Goal: Communication & Community: Answer question/provide support

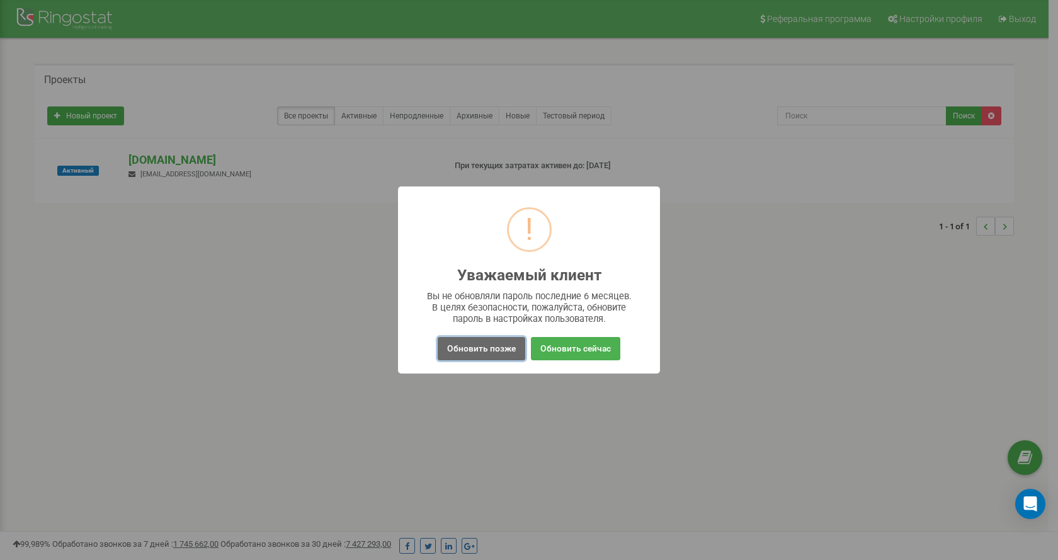
click at [477, 353] on button "Обновить позже" at bounding box center [480, 348] width 87 height 23
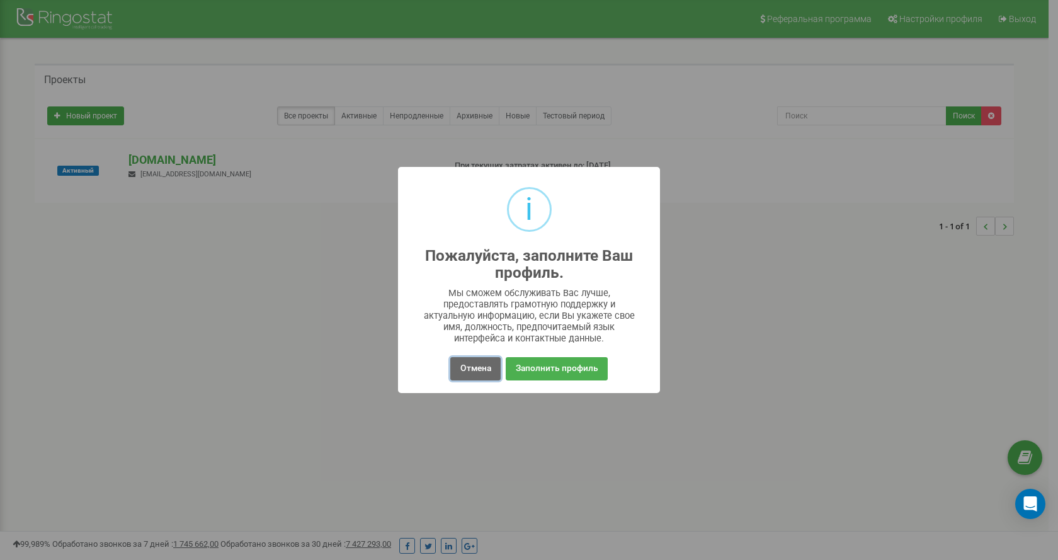
click at [480, 375] on button "Отмена" at bounding box center [475, 368] width 50 height 23
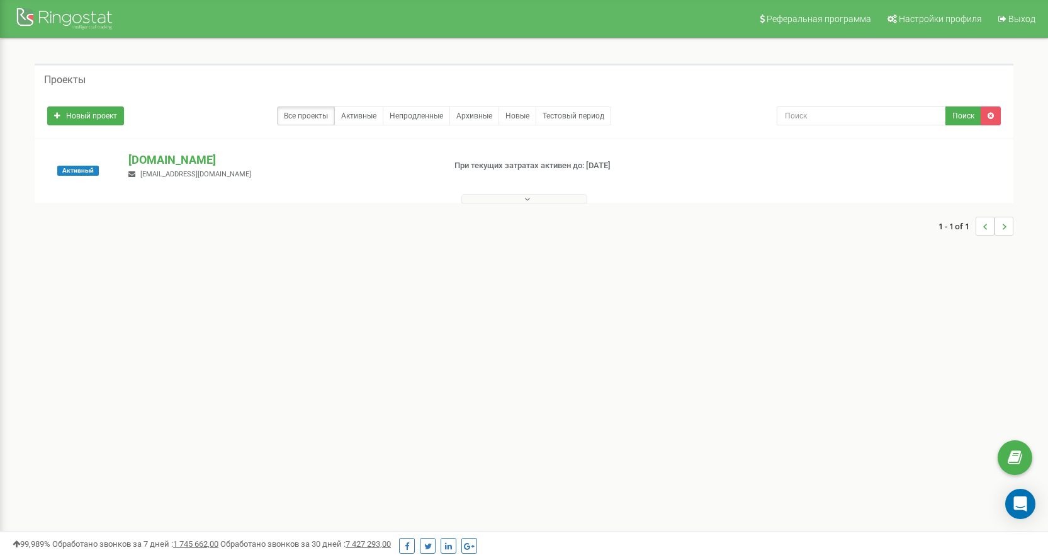
click at [164, 176] on span "office.prk@ukr.net" at bounding box center [195, 174] width 111 height 8
click at [364, 159] on p "[DOMAIN_NAME]" at bounding box center [280, 160] width 305 height 16
click at [534, 200] on button at bounding box center [524, 198] width 126 height 9
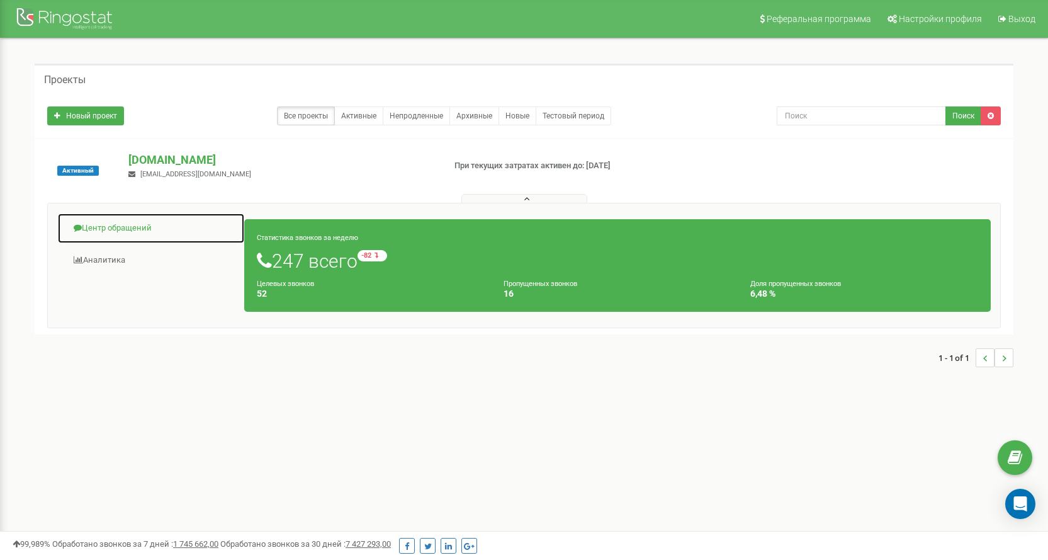
click at [108, 228] on link "Центр обращений" at bounding box center [151, 228] width 188 height 31
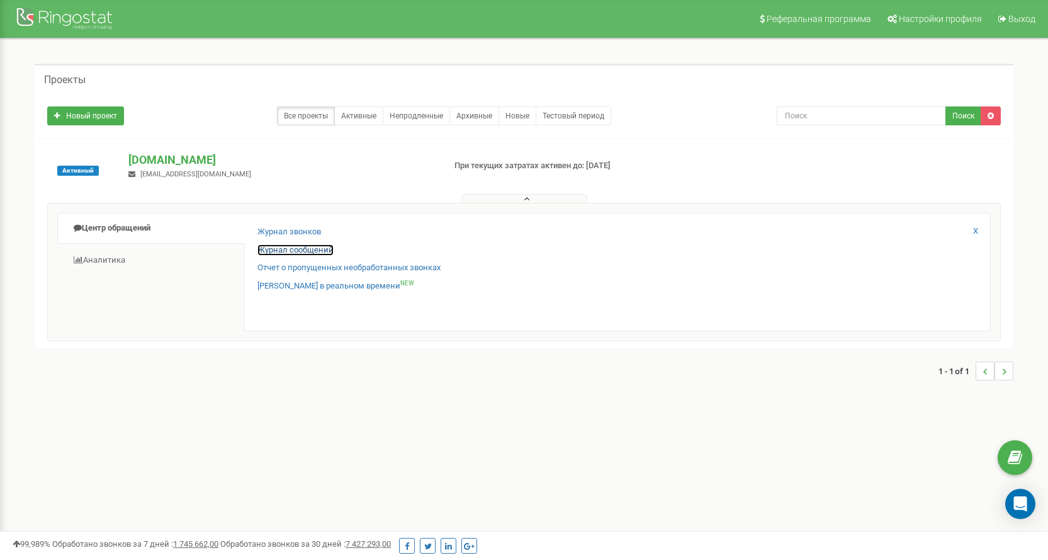
click at [314, 253] on link "Журнал сообщений" at bounding box center [295, 250] width 76 height 12
click at [302, 229] on link "Журнал звонков" at bounding box center [289, 232] width 64 height 12
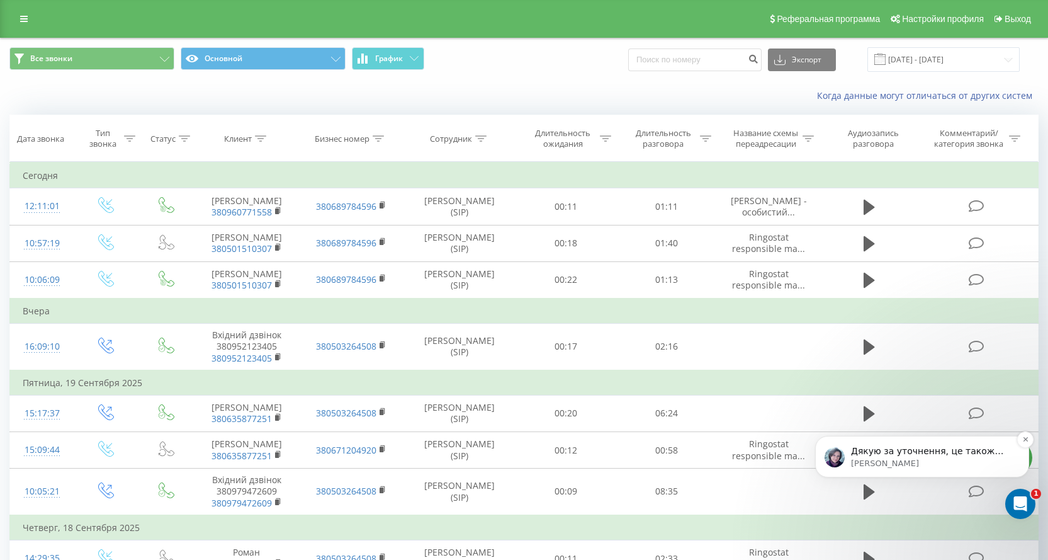
click at [939, 461] on p "Valentyna • Щойно" at bounding box center [932, 463] width 162 height 11
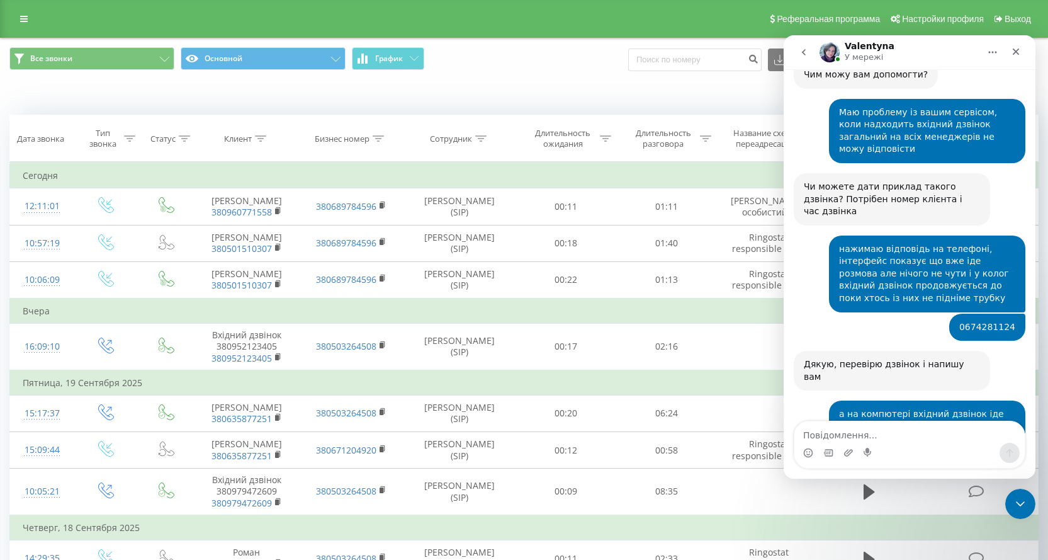
scroll to position [443, 0]
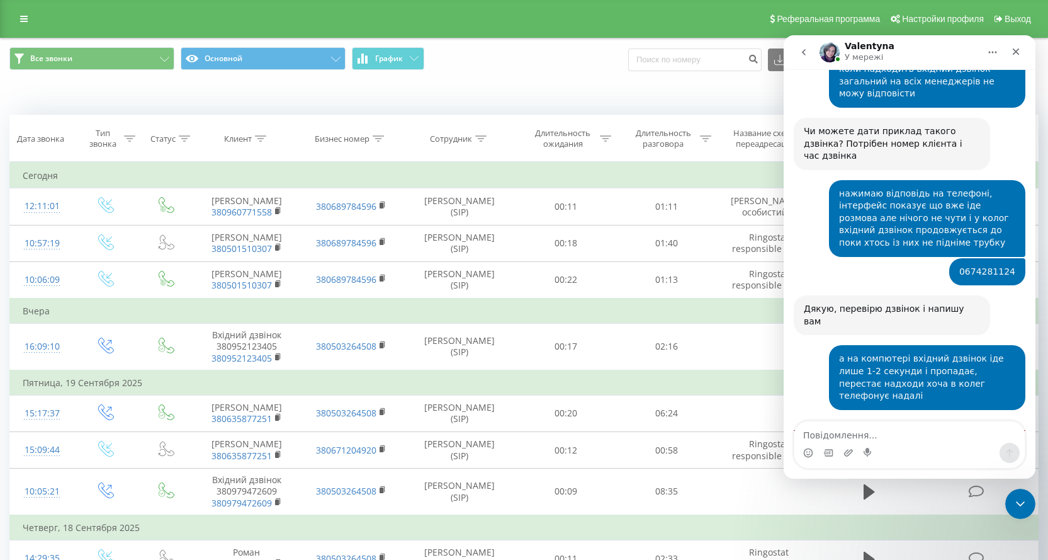
click at [849, 437] on textarea "Повідомлення..." at bounding box center [909, 431] width 230 height 21
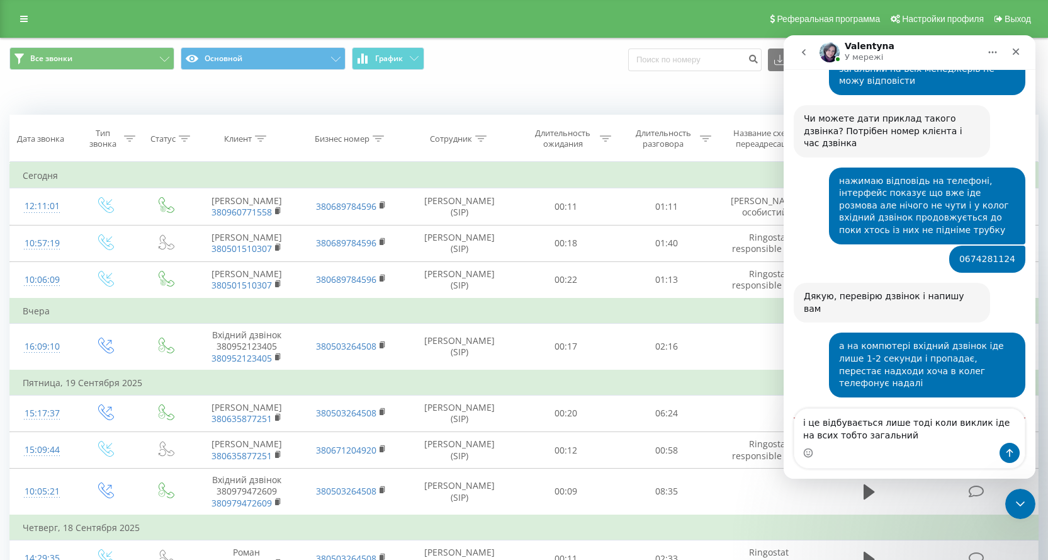
click at [820, 420] on textarea "і це відбувається лише тоді коли виклик іде на всих тобто загальний" at bounding box center [909, 426] width 230 height 34
click at [802, 422] on textarea "і це все відбувається лише тоді коли виклик іде на всих тобто загальний" at bounding box center [909, 426] width 230 height 34
click at [912, 426] on textarea "також важливе уточнення і це все відбувається лише тоді коли виклик іде на всих…" at bounding box center [909, 419] width 230 height 47
click at [919, 440] on textarea "також важливе уточнення, це все відбувається лише тоді коли виклик іде на всих …" at bounding box center [909, 419] width 230 height 47
click at [902, 434] on textarea "також важливе уточнення, це все відбувається лише тоді коли виклик іде на всих …" at bounding box center [909, 419] width 230 height 47
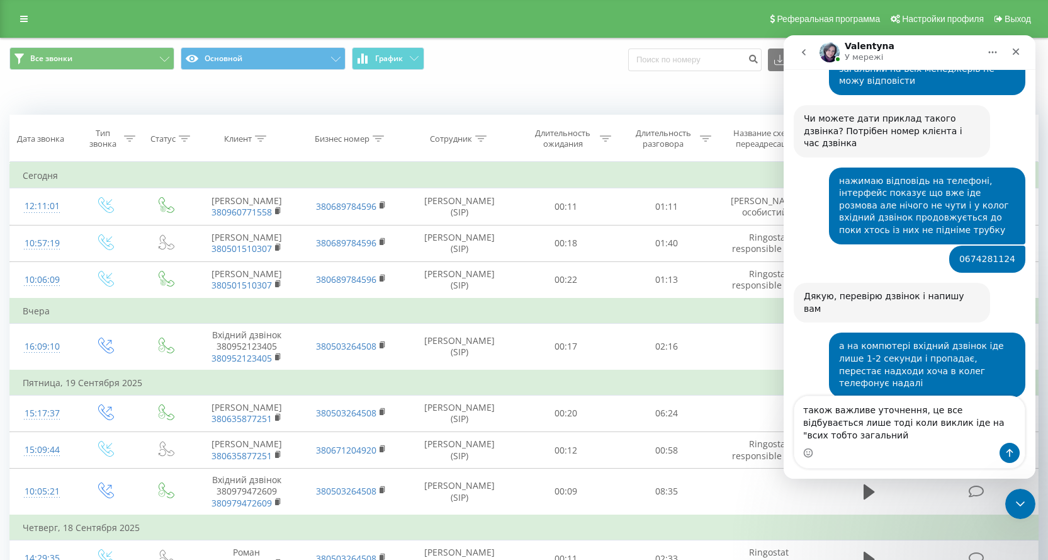
click at [923, 435] on textarea "також важливе уточнення, це все відбувається лише тоді коли виклик іде на "всих…" at bounding box center [909, 419] width 230 height 47
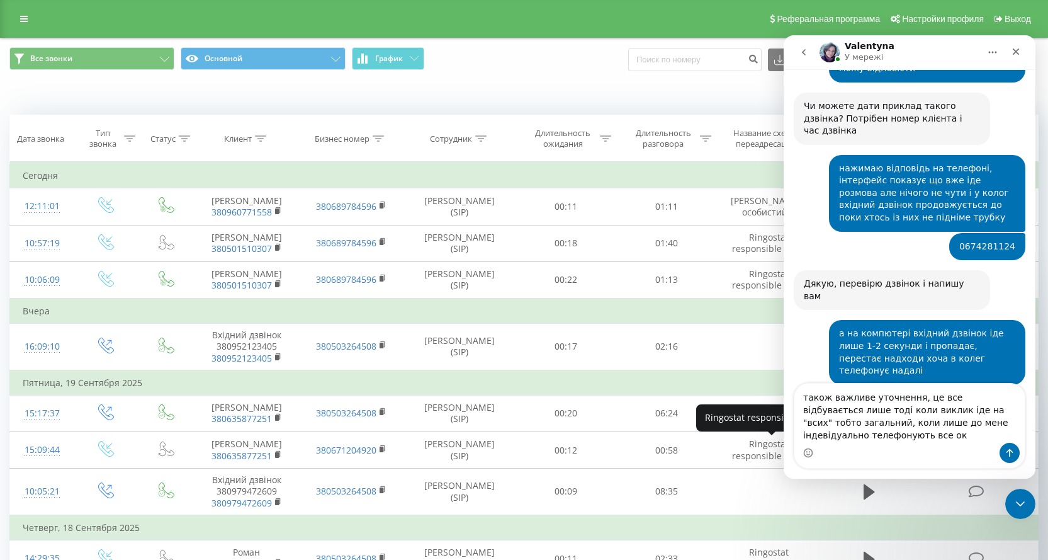
drag, startPoint x: 879, startPoint y: 436, endPoint x: 890, endPoint y: 427, distance: 14.0
click at [913, 427] on textarea "також важливе уточнення, це все відбувається лише тоді коли виклик іде на "всих…" at bounding box center [909, 412] width 230 height 59
click at [879, 437] on textarea "також важливе уточнення, це все відбувається лише тоді коли виклик іде на "всих…" at bounding box center [909, 412] width 230 height 59
click at [913, 434] on textarea "також важливе уточнення, це все відбувається лише тоді коли виклик іде на "всих…" at bounding box center [909, 412] width 230 height 59
click at [1007, 432] on textarea "також важливе уточнення, це все відбувається лише тоді коли виклик іде на "всих…" at bounding box center [909, 412] width 230 height 59
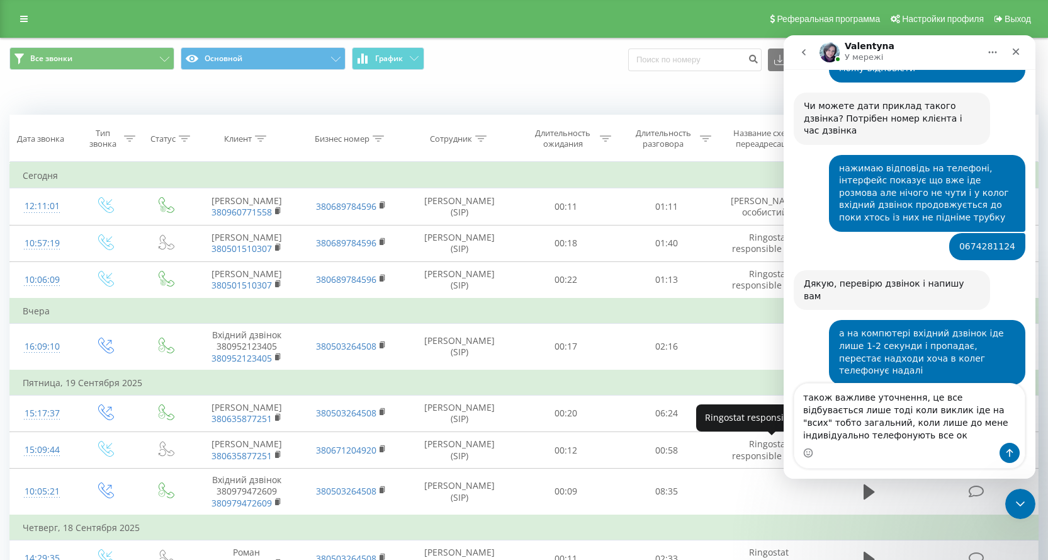
click at [993, 434] on textarea "також важливе уточнення, це все відбувається лише тоді коли виклик іде на "всих…" at bounding box center [909, 412] width 230 height 59
click at [974, 439] on textarea "також важливе уточнення, це все відбувається лише тоді коли виклик іде на "всих…" at bounding box center [909, 412] width 230 height 59
type textarea "також важливе уточнення, це все відбувається лише тоді коли виклик іде на "всих…"
click at [1015, 453] on button "Надіслати повідомлення…" at bounding box center [1010, 453] width 20 height 20
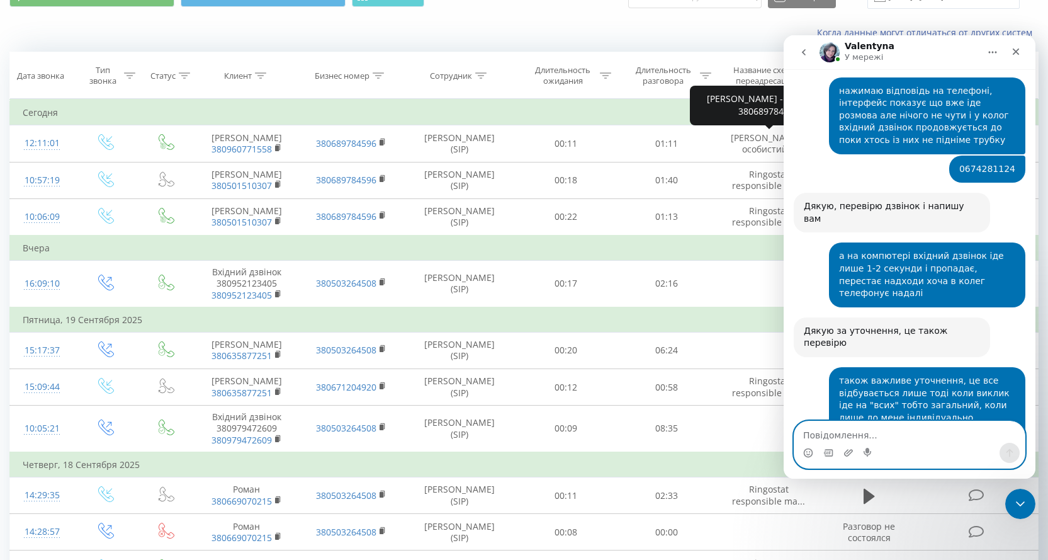
scroll to position [640, 0]
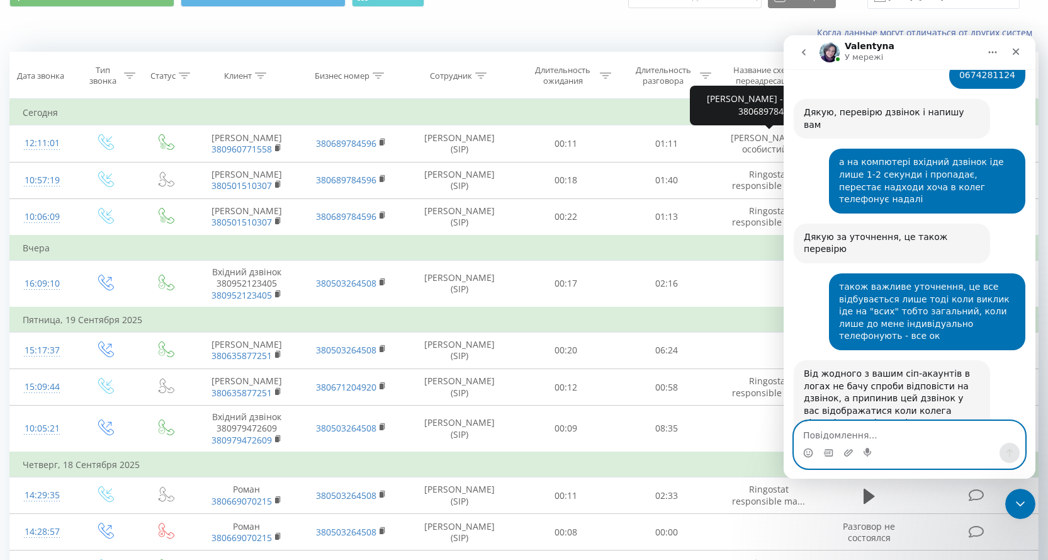
click at [883, 430] on textarea "Повідомлення..." at bounding box center [909, 431] width 230 height 21
type textarea "один і тей же"
click at [1005, 451] on icon "Надіслати повідомлення…" at bounding box center [1010, 453] width 10 height 10
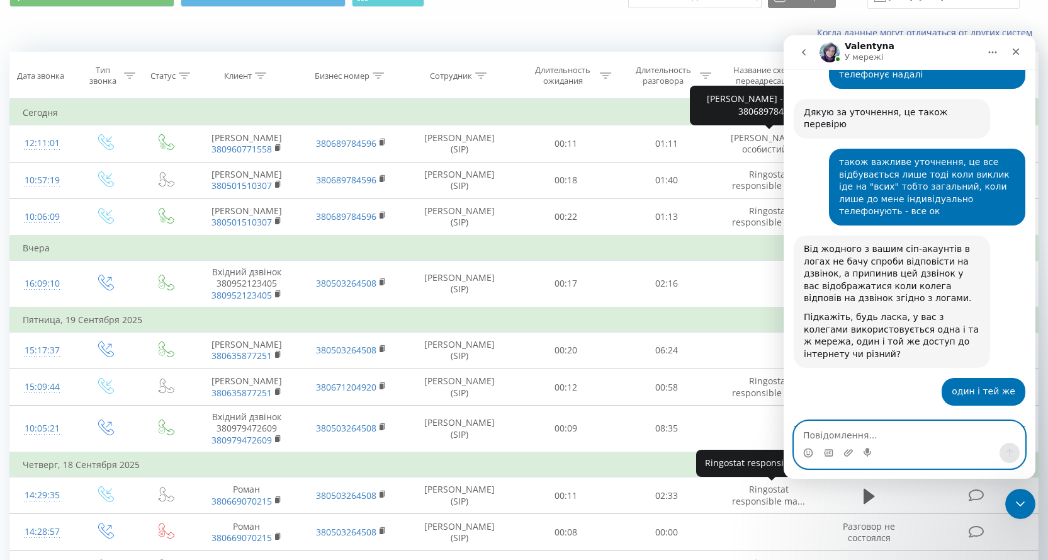
scroll to position [785, 0]
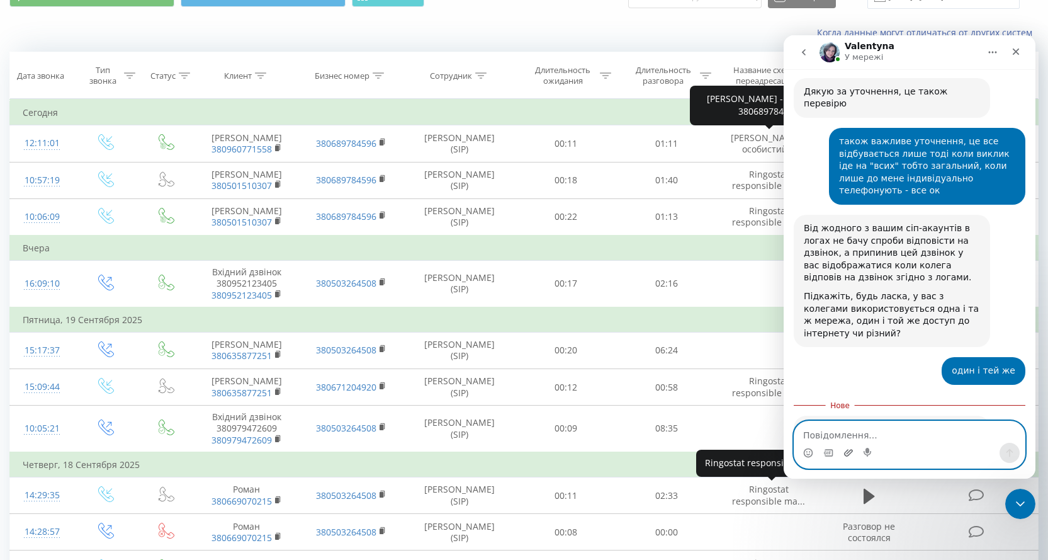
click at [851, 452] on icon "Завантажити вкладений файл" at bounding box center [848, 452] width 9 height 7
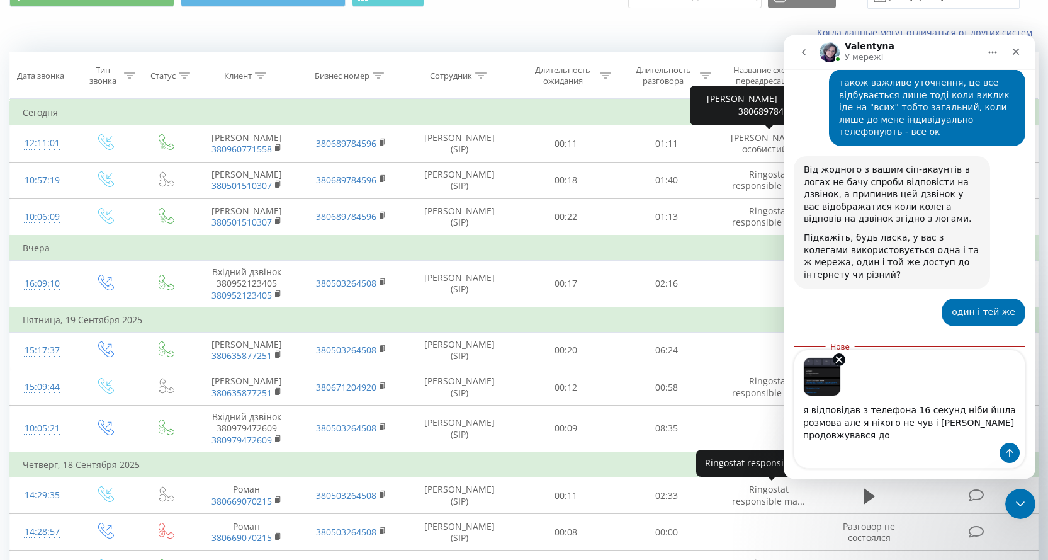
scroll to position [856, 0]
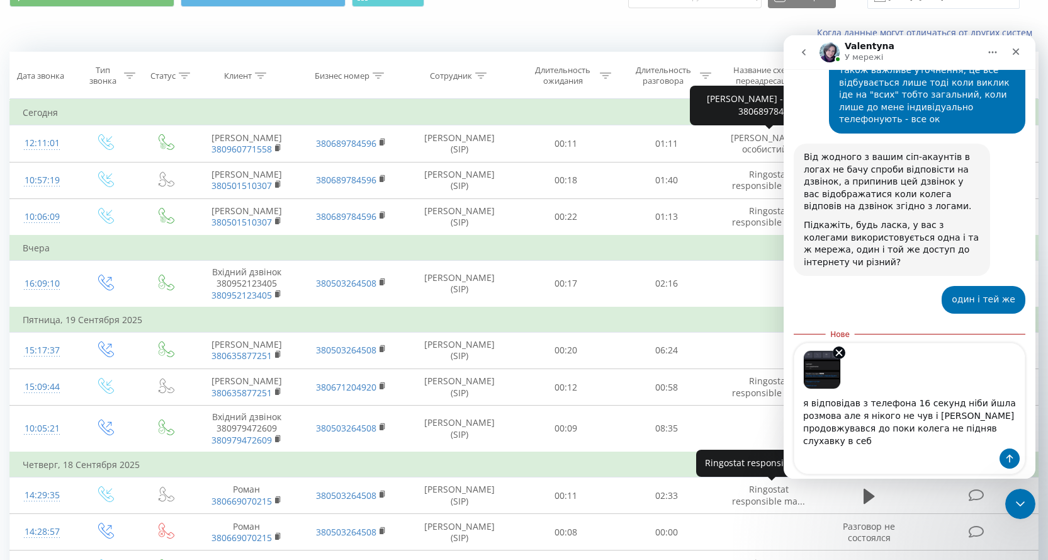
type textarea "я відповідав з телефона 16 секунд ніби йшла розмова але я нікого не чув і [PERS…"
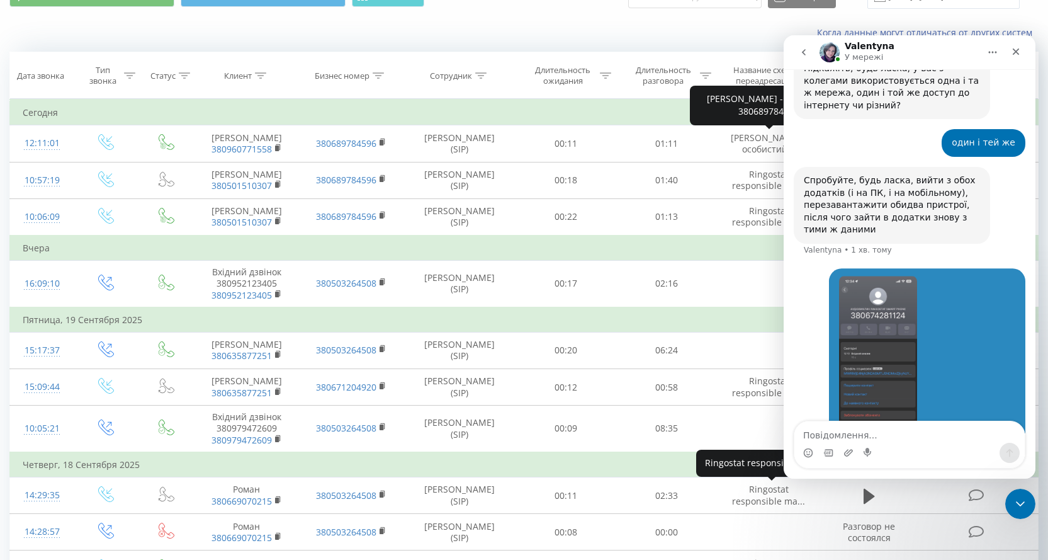
scroll to position [1013, 0]
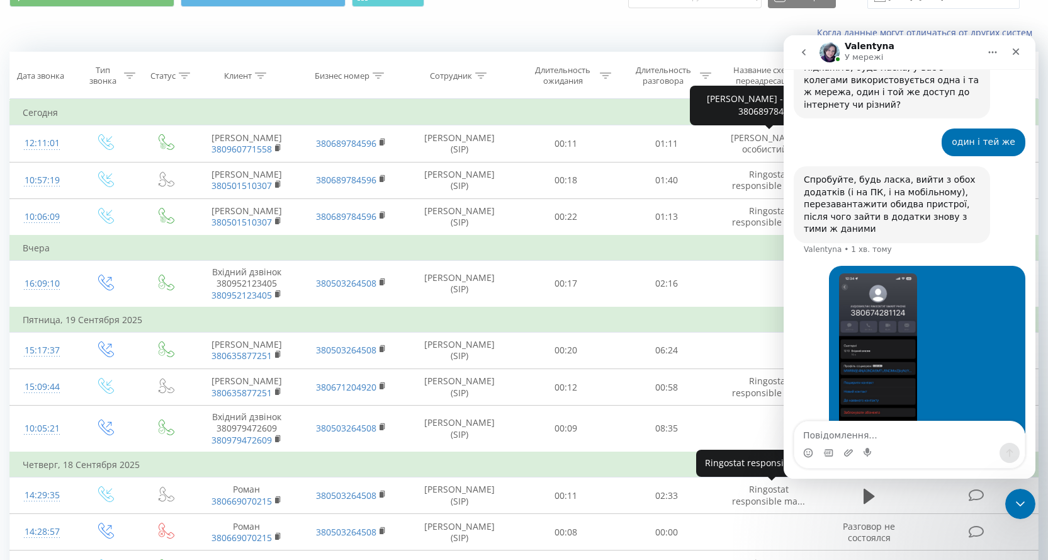
click at [869, 273] on img "Олег каже…" at bounding box center [878, 357] width 78 height 169
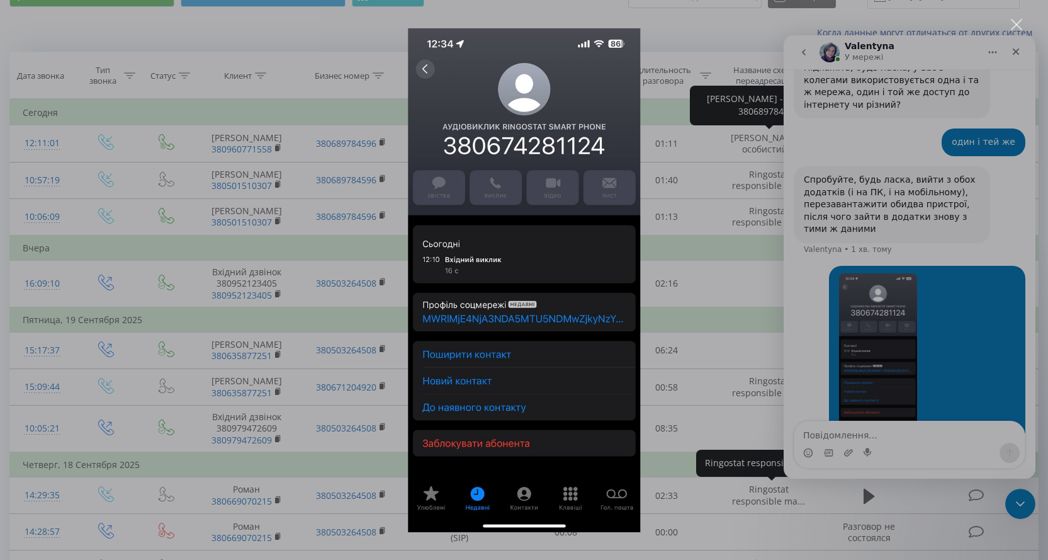
click at [942, 278] on div "Месенджер Intercom" at bounding box center [524, 280] width 1048 height 560
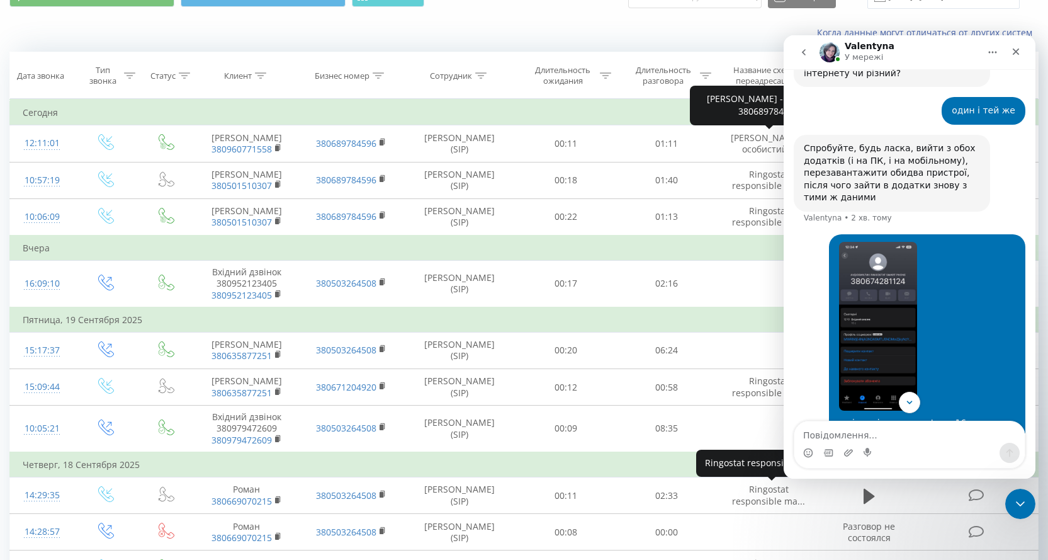
scroll to position [1062, 0]
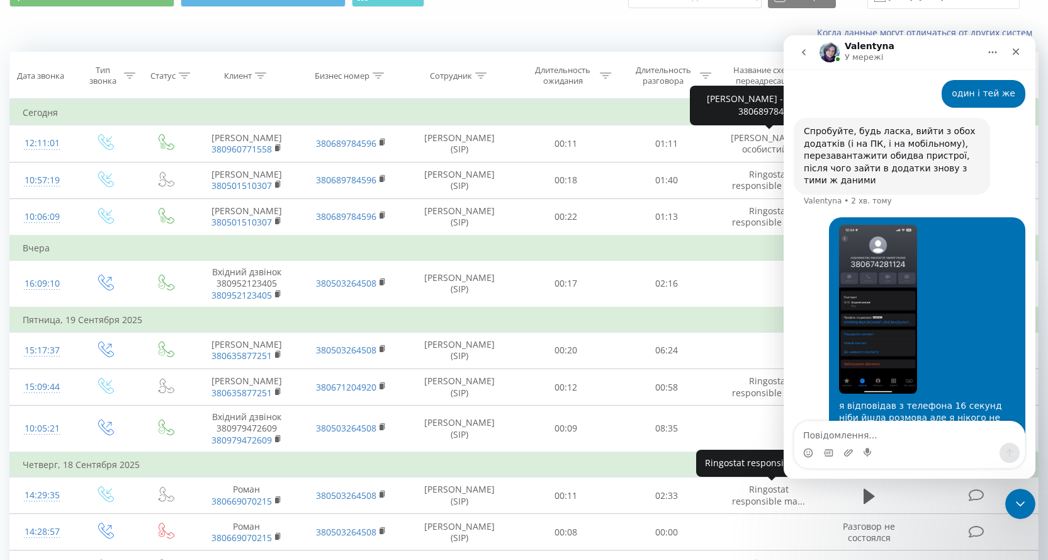
click at [864, 236] on img "Олег каже…" at bounding box center [878, 309] width 78 height 169
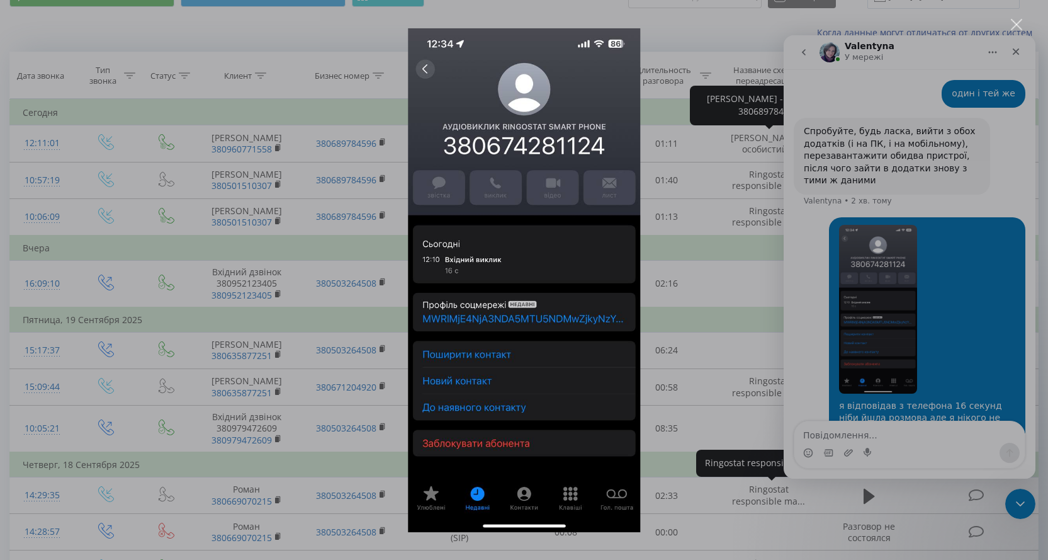
scroll to position [0, 0]
click at [992, 274] on div "Месенджер Intercom" at bounding box center [524, 280] width 1048 height 560
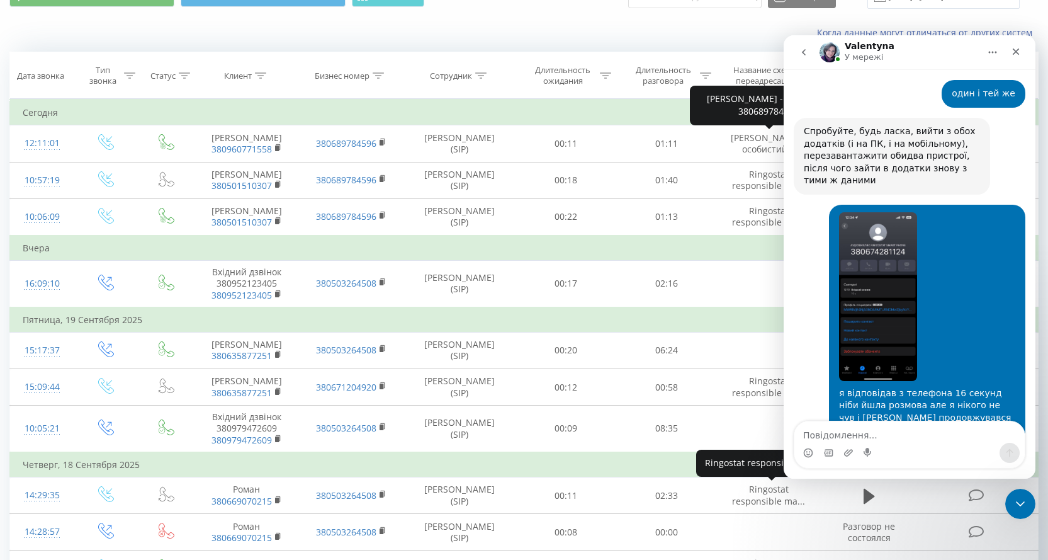
scroll to position [1076, 0]
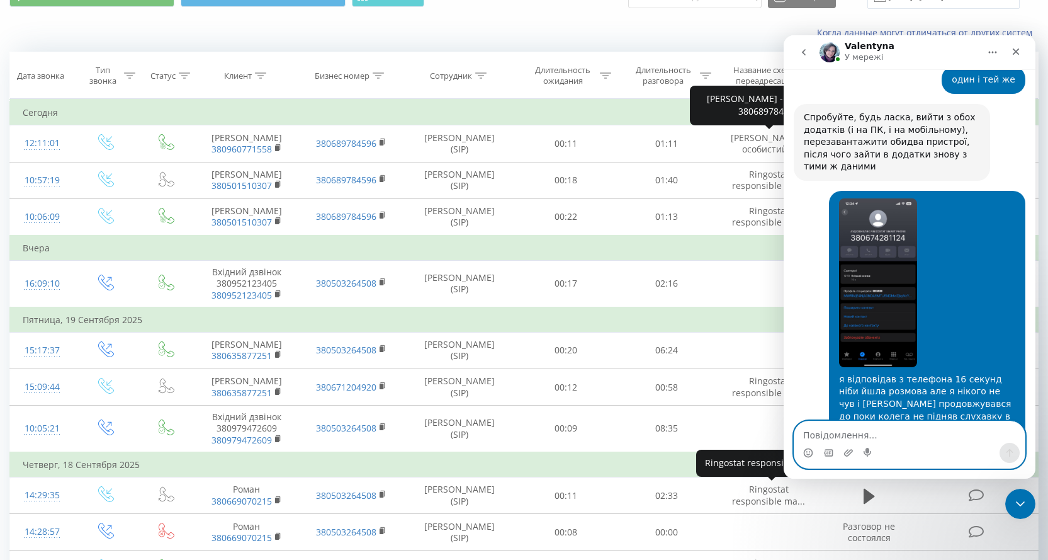
click at [834, 438] on textarea "Повідомлення..." at bounding box center [909, 431] width 230 height 21
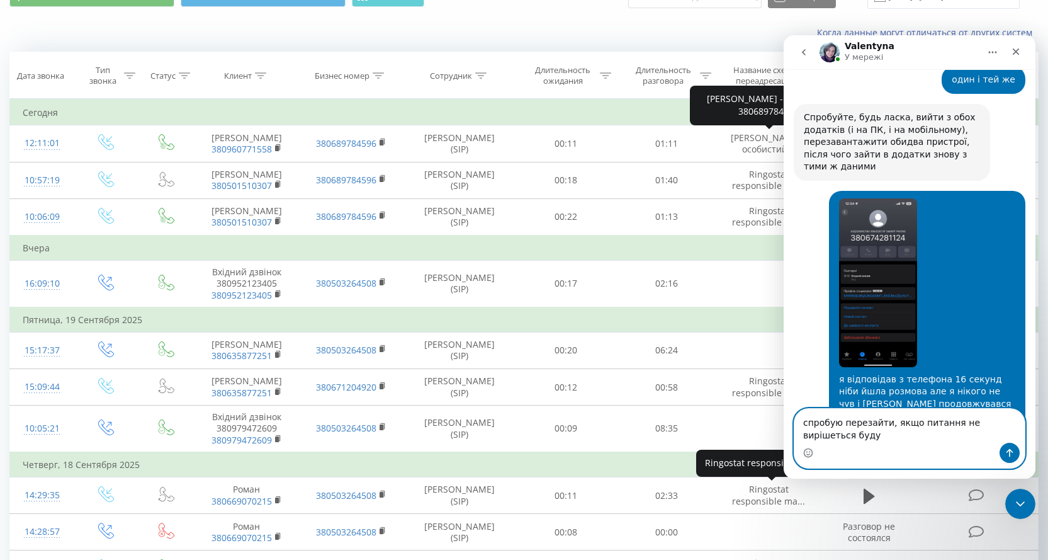
scroll to position [1088, 0]
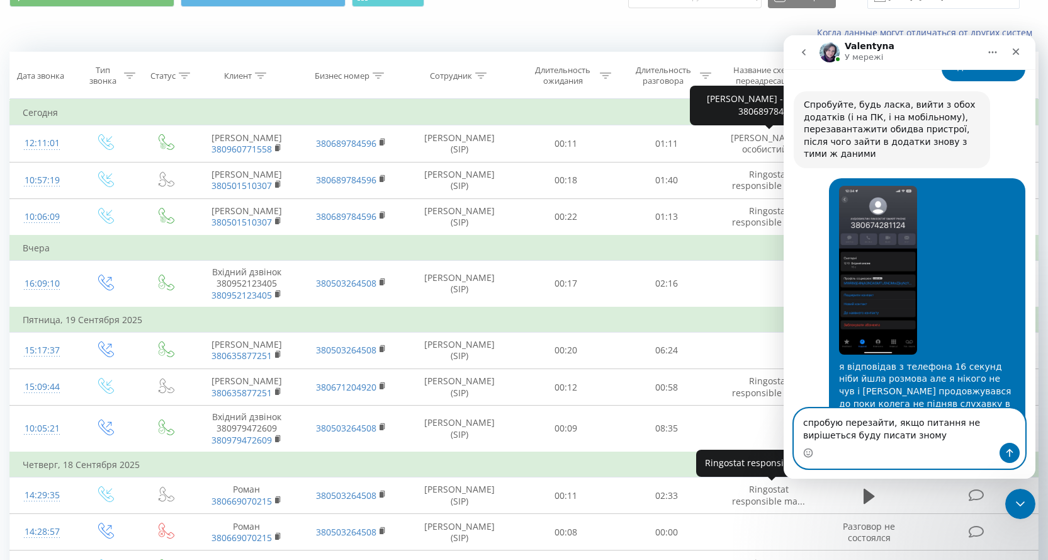
click at [983, 423] on textarea "спробую перезайти, якщо питання не вирішеться буду писати зному" at bounding box center [909, 426] width 230 height 34
click at [956, 437] on textarea "спробую перезайти, якщо питання не вирішиться буду писати зному" at bounding box center [909, 426] width 230 height 34
drag, startPoint x: 876, startPoint y: 422, endPoint x: 881, endPoint y: 432, distance: 11.6
click at [881, 432] on textarea "спробую перезайти, якщо питання не вирішиться буду писати зному" at bounding box center [909, 426] width 230 height 34
click at [892, 442] on textarea "спробую перезайти, якщо питання не вирішиться буду писати зному" at bounding box center [909, 426] width 230 height 34
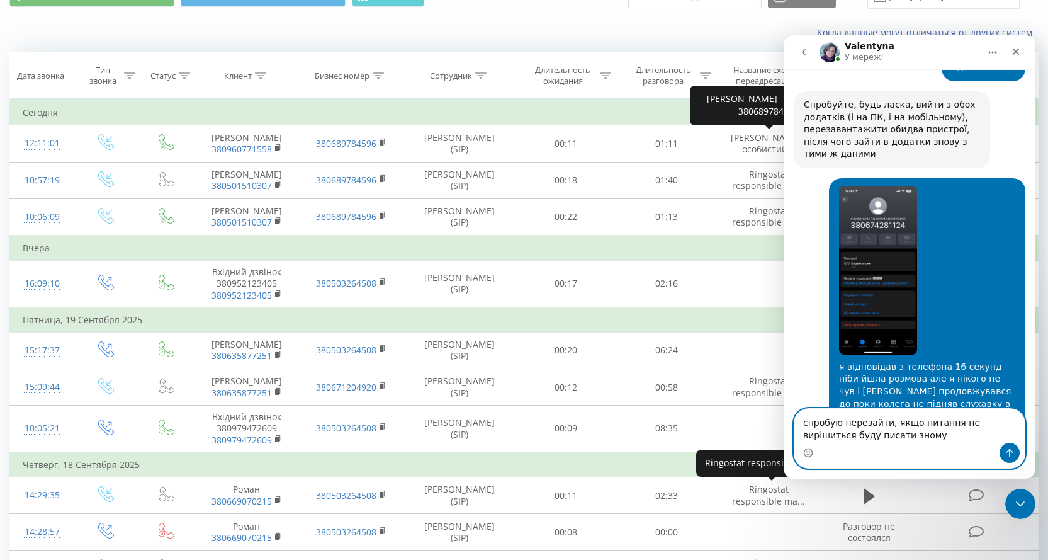
click at [871, 437] on textarea "спробую перезайти, якщо питання не вирішиться буду писати зному" at bounding box center [909, 426] width 230 height 34
click at [925, 447] on div "Месенджер Intercom" at bounding box center [909, 453] width 230 height 20
click at [853, 434] on textarea "спробую перезайти, якщо питання не вирішиться буду писати знову" at bounding box center [909, 426] width 230 height 34
click at [898, 441] on textarea "спробую перезайти, якщо питання не вирішиться буду писати вам знову" at bounding box center [909, 426] width 230 height 34
type textarea "спробую перезайти, якщо питання не вирішиться буду писати вам знову"
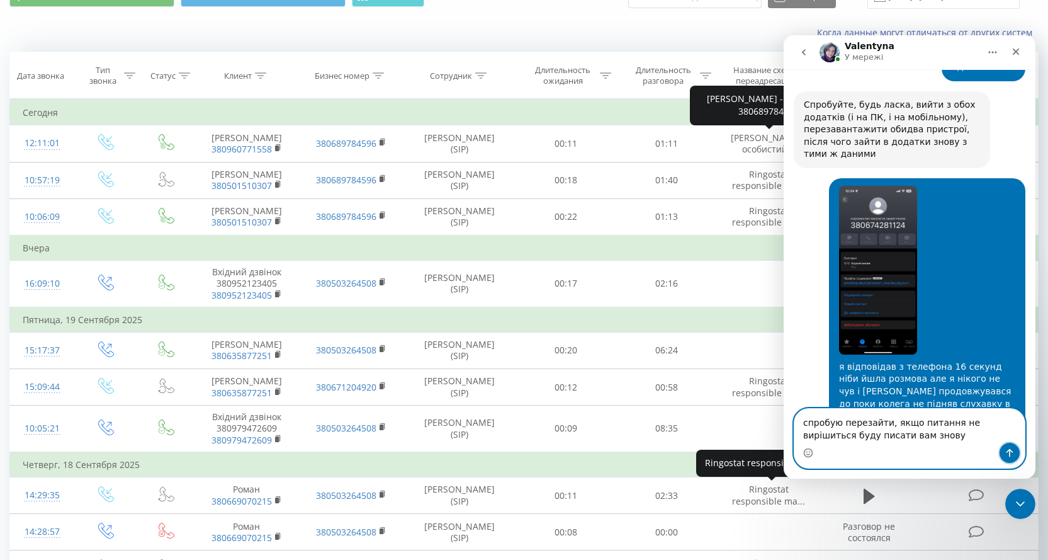
click at [1013, 458] on button "Надіслати повідомлення…" at bounding box center [1010, 453] width 20 height 20
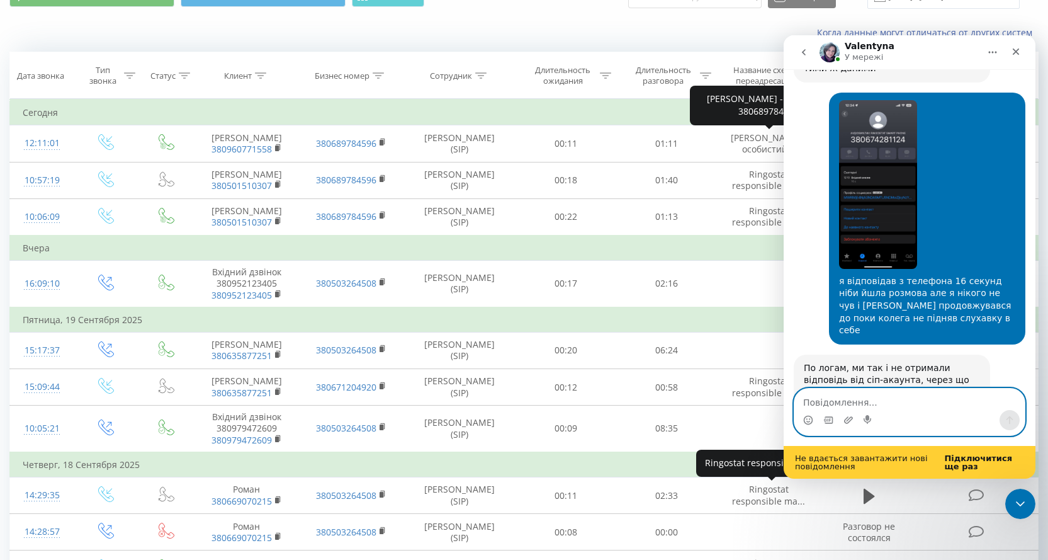
scroll to position [1196, 0]
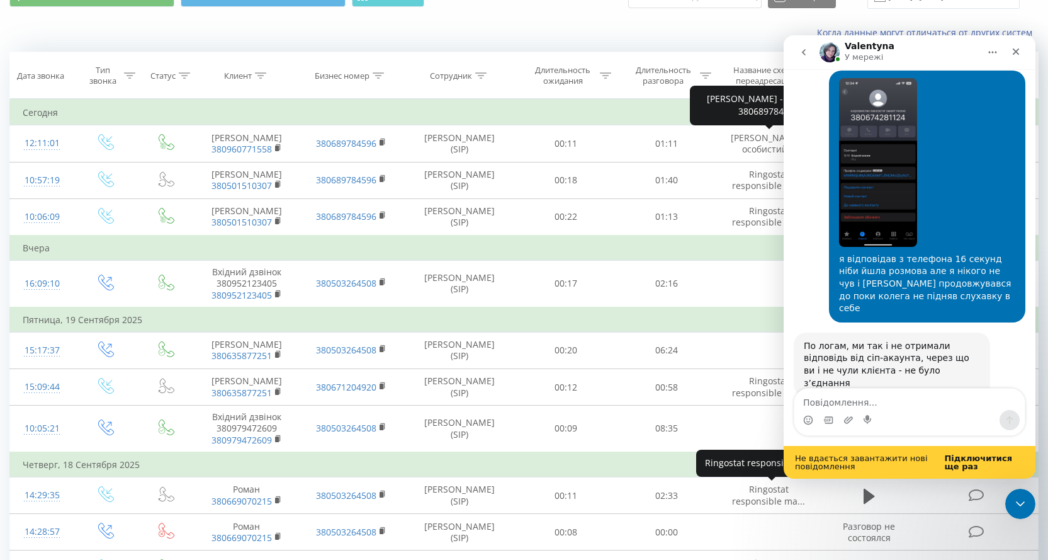
click at [971, 460] on b "Підключитися ще раз" at bounding box center [978, 462] width 68 height 18
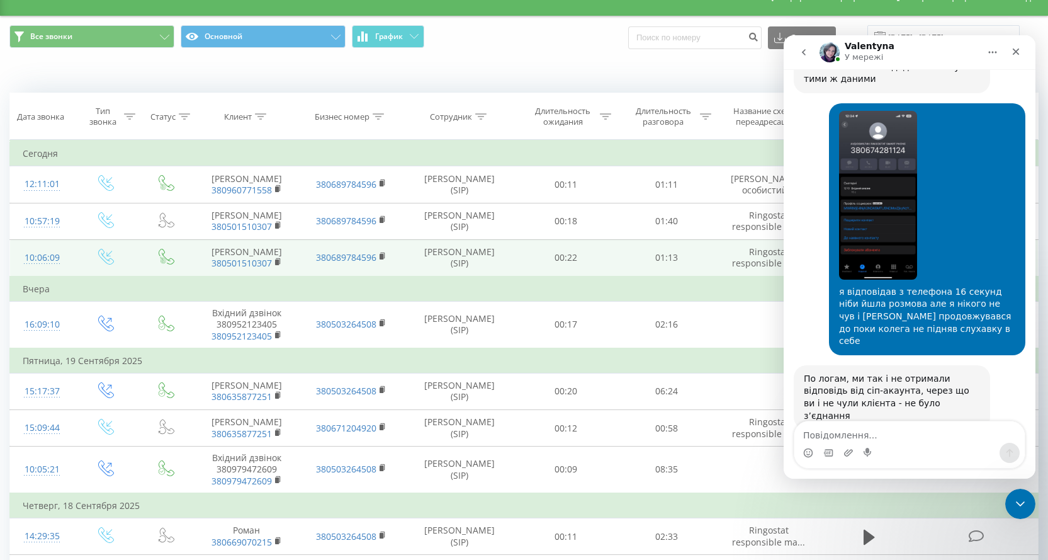
scroll to position [0, 0]
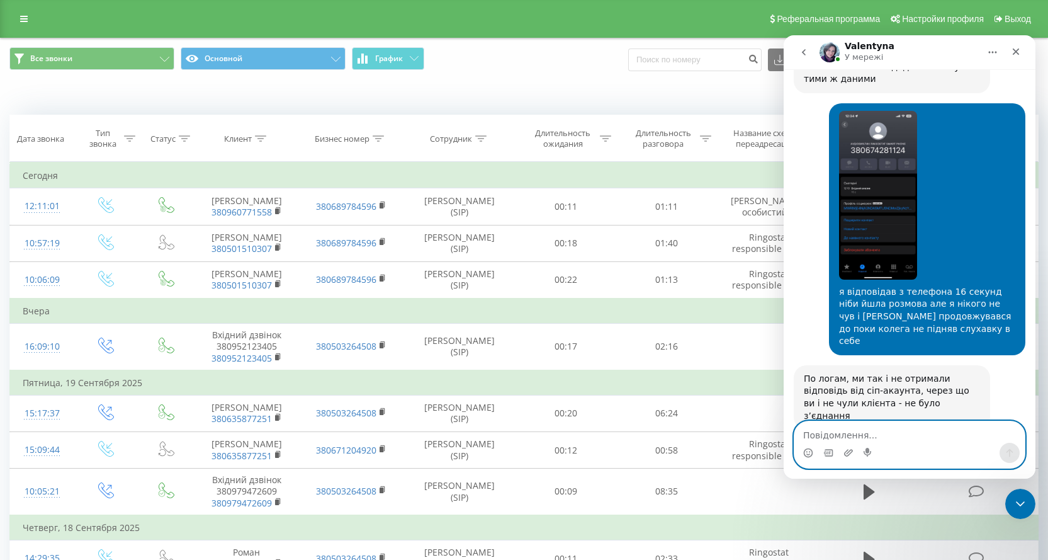
click at [857, 437] on textarea "Повідомлення..." at bounding box center [909, 431] width 230 height 21
click at [857, 435] on textarea "Повідомлення..." at bounding box center [909, 431] width 230 height 21
click at [859, 431] on textarea "Повідомлення..." at bounding box center [909, 431] width 230 height 21
type textarea "z"
type textarea "Я повернувся)"
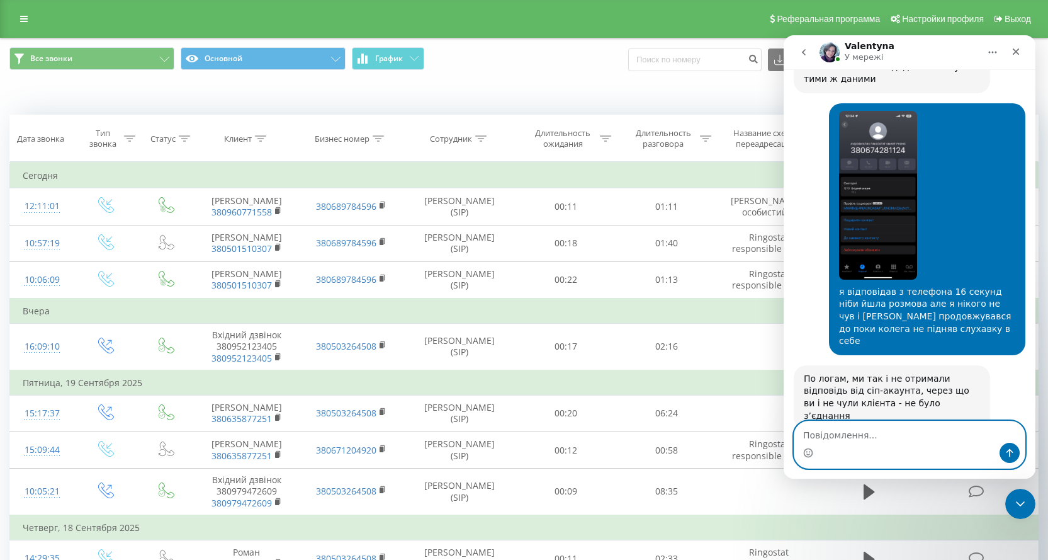
scroll to position [1200, 0]
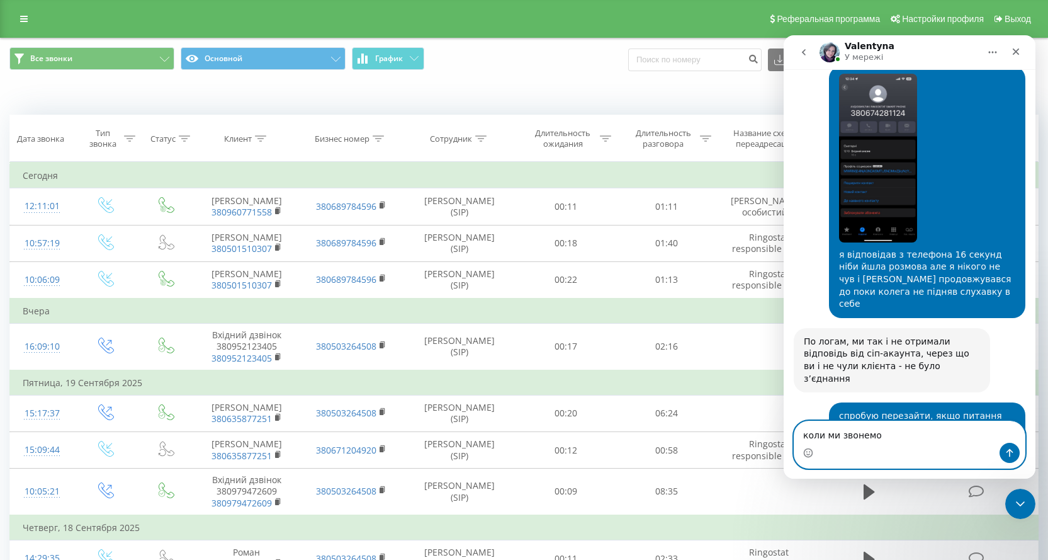
click at [858, 435] on textarea "коли ми звонемо" at bounding box center [909, 431] width 230 height 21
click at [900, 433] on textarea "коли ми звонимо" at bounding box center [909, 431] width 230 height 21
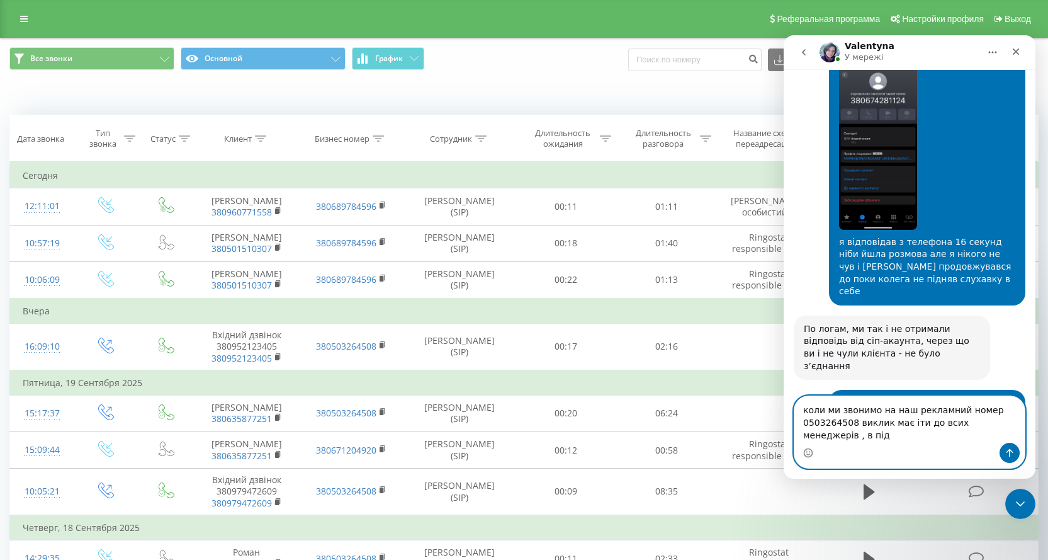
scroll to position [1226, 0]
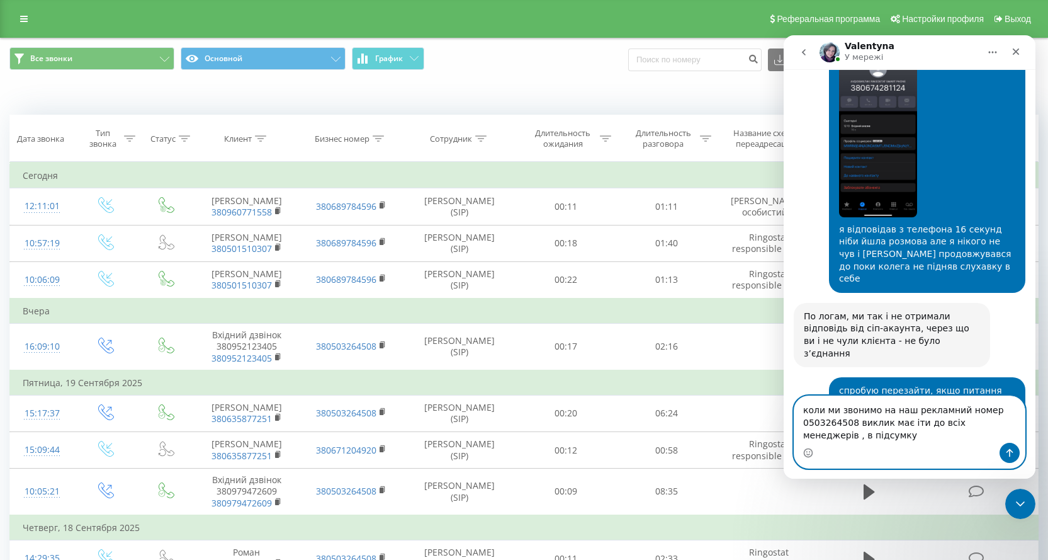
click at [852, 433] on textarea "коли ми звонимо на наш рекламний номер 0503264508 виклик має іти до всіх менедж…" at bounding box center [909, 419] width 230 height 47
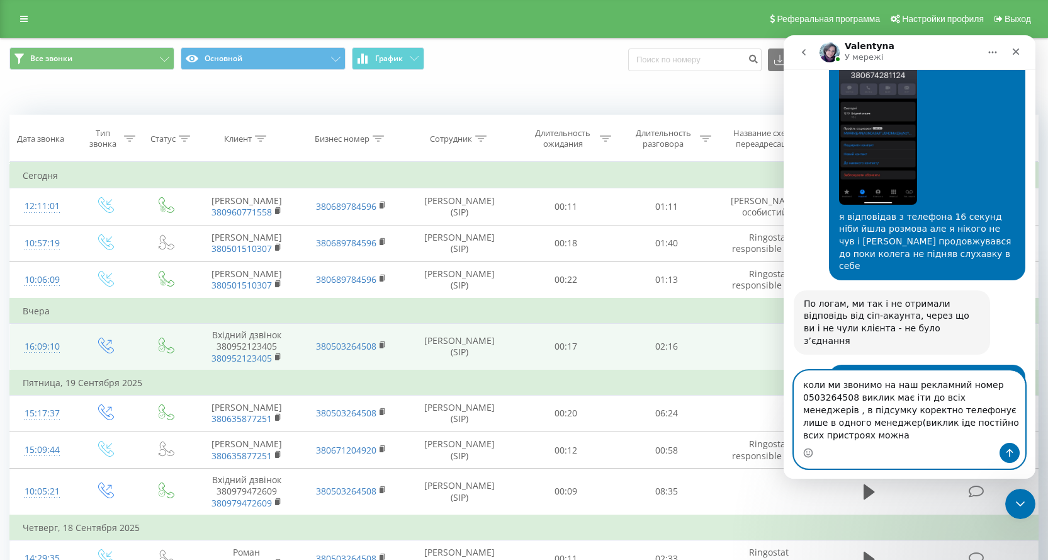
scroll to position [1251, 0]
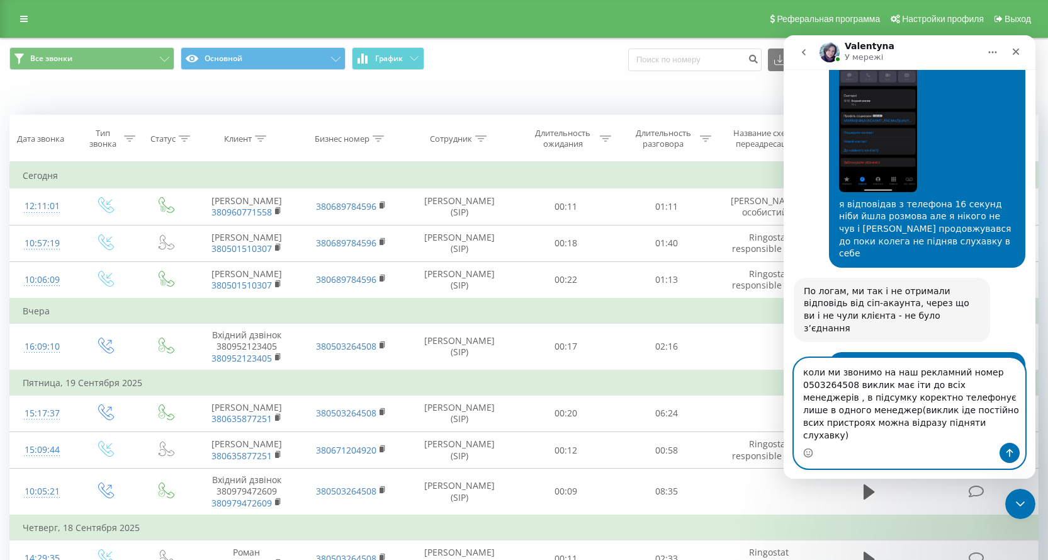
drag, startPoint x: 927, startPoint y: 420, endPoint x: 936, endPoint y: 426, distance: 10.1
click at [928, 420] on textarea "коли ми звонимо на наш рекламний номер 0503264508 виклик має іти до всіх менедж…" at bounding box center [909, 400] width 230 height 84
drag, startPoint x: 950, startPoint y: 423, endPoint x: 964, endPoint y: 441, distance: 22.8
click at [964, 441] on textarea "коли ми звонимо на наш рекламний номер 0503264508 виклик має іти до всіх менедж…" at bounding box center [909, 400] width 230 height 84
click at [1010, 424] on textarea "коли ми звонимо на наш рекламний номер 0503264508 виклик має іти до всіх менедж…" at bounding box center [909, 400] width 230 height 84
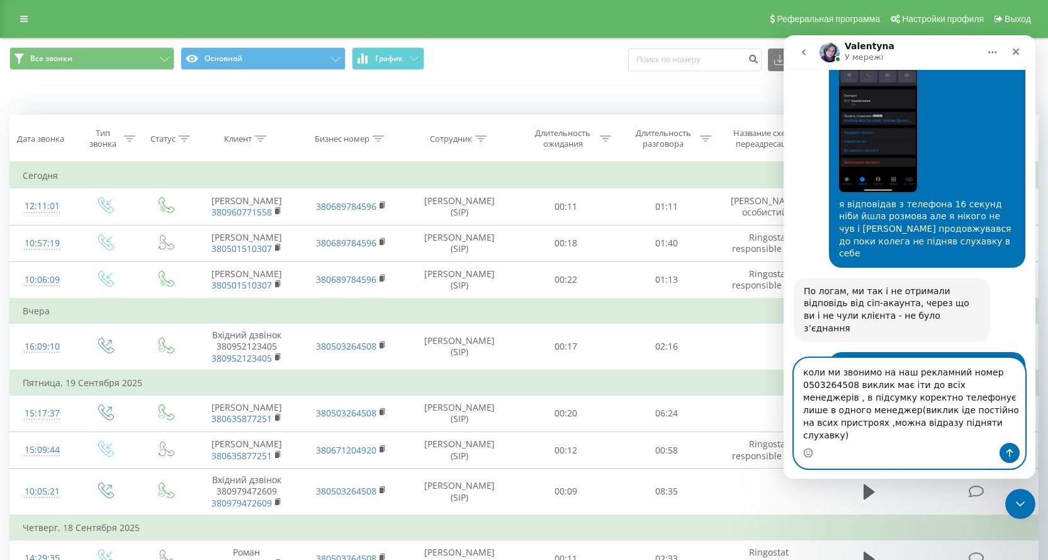
click at [936, 433] on textarea "коли ми звонимо на наш рекламний номер 0503264508 виклик має іти до всіх менедж…" at bounding box center [909, 400] width 230 height 84
click at [935, 435] on textarea "коли ми звонимо на наш рекламний номер 0503264508 виклик має іти до всіх менедж…" at bounding box center [909, 400] width 230 height 84
click at [975, 438] on textarea "коли ми звонимо на наш рекламний номер 0503264508 виклик має іти до всіх менедж…" at bounding box center [909, 400] width 230 height 84
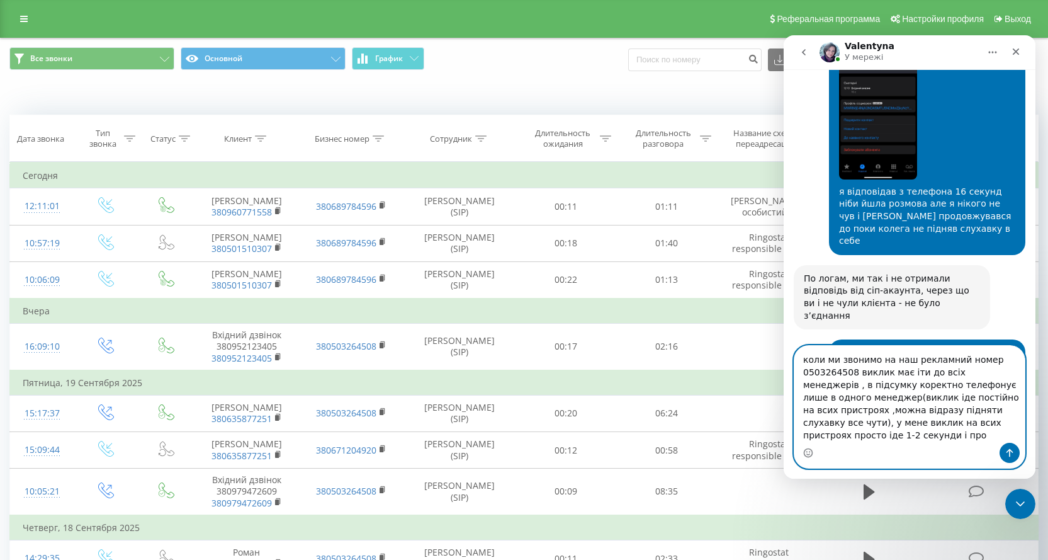
scroll to position [1276, 0]
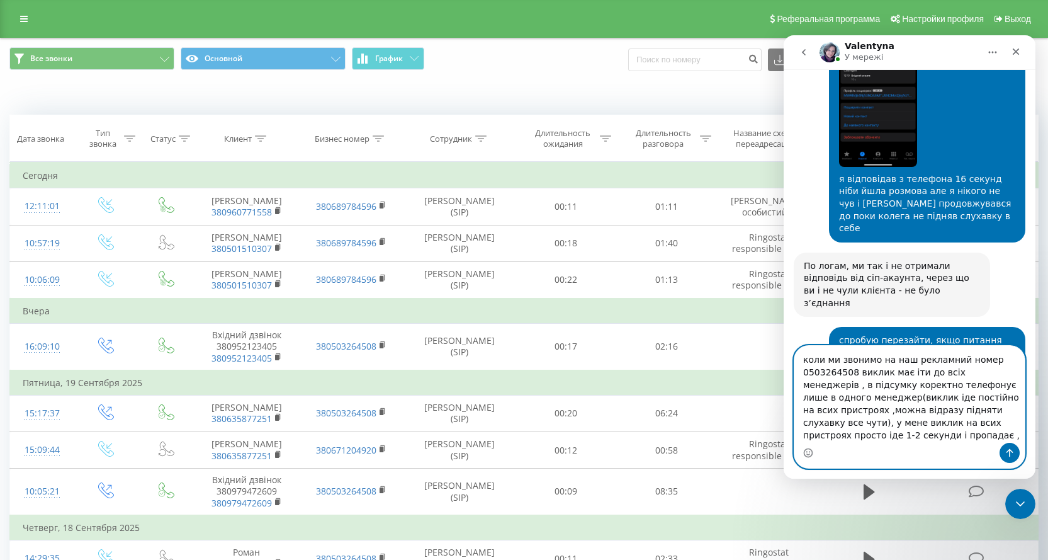
drag, startPoint x: 842, startPoint y: 437, endPoint x: 850, endPoint y: 444, distance: 11.1
click at [847, 440] on textarea "коли ми звонимо на наш рекламний номер 0503264508 виклик має іти до всіх менедж…" at bounding box center [909, 394] width 230 height 97
click at [839, 436] on textarea "коли ми звонимо на наш рекламний номер 0503264508 виклик має іти до всіх менедж…" at bounding box center [909, 394] width 230 height 97
click at [843, 438] on textarea "коли ми звонимо на наш рекламний номер 0503264508 виклик має іти до всіх менедж…" at bounding box center [909, 394] width 230 height 97
click at [880, 439] on textarea "коли ми звонимо на наш рекламний номер 0503264508 виклик має іти до всіх менедж…" at bounding box center [909, 392] width 230 height 99
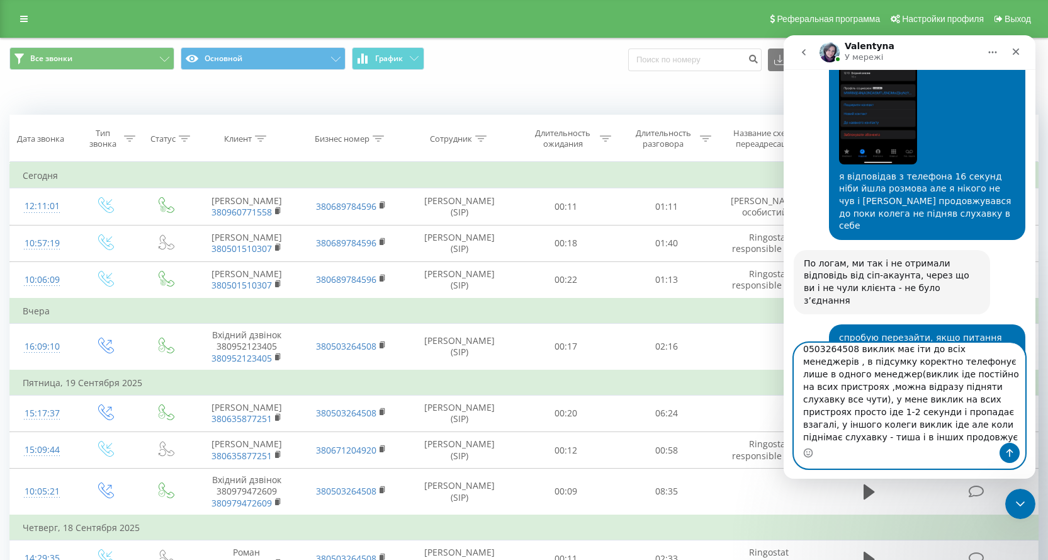
scroll to position [33, 0]
type textarea "коли ми звонимо на наш рекламний номер 0503264508 виклик має іти до всіх менедж…"
click at [1011, 451] on icon "Надіслати повідомлення…" at bounding box center [1010, 453] width 10 height 10
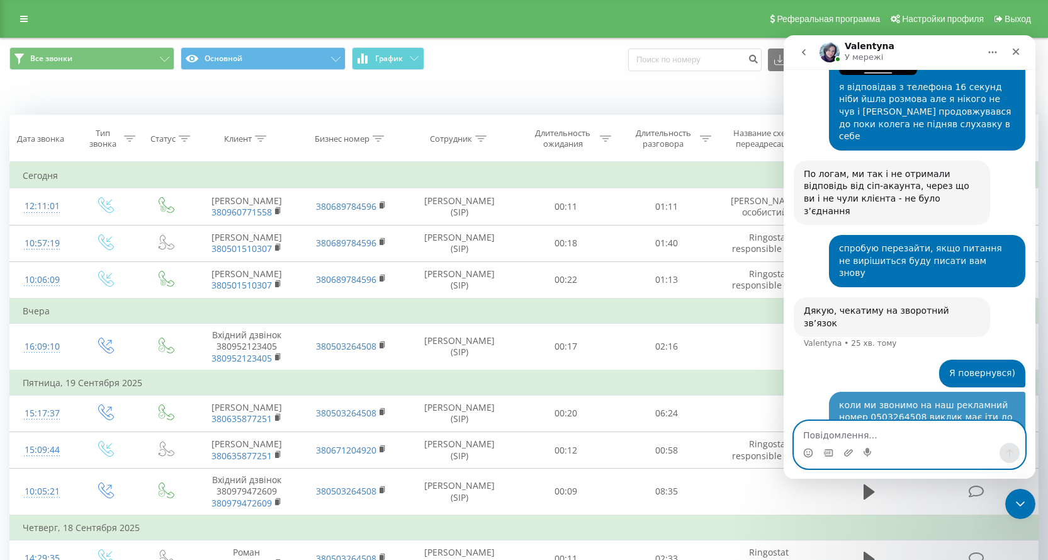
scroll to position [1377, 0]
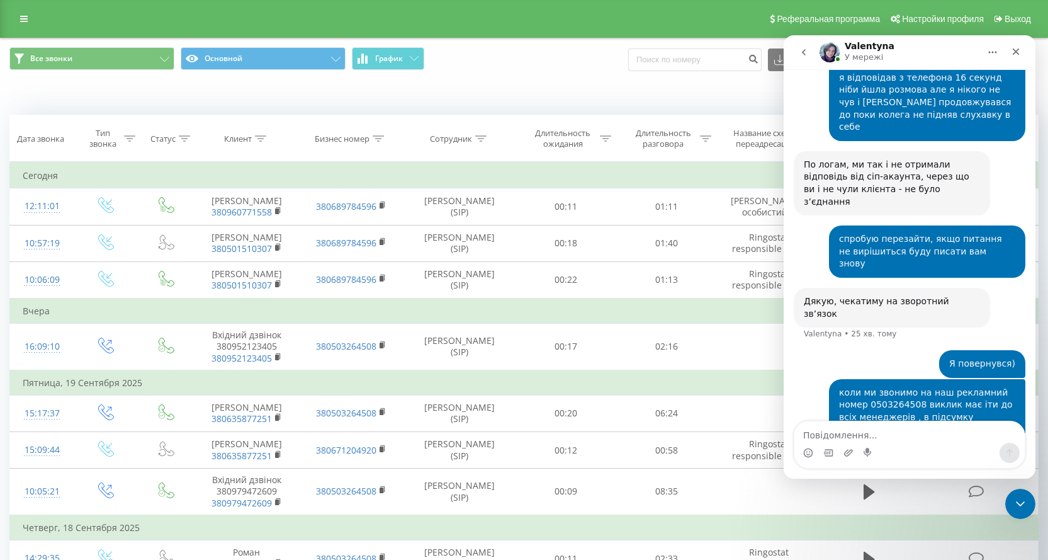
drag, startPoint x: 894, startPoint y: 244, endPoint x: 928, endPoint y: 271, distance: 43.1
click at [928, 386] on div "коли ми звонимо на наш рекламний номер 0503264508 виклик має іти до всіх менедж…" at bounding box center [927, 472] width 176 height 172
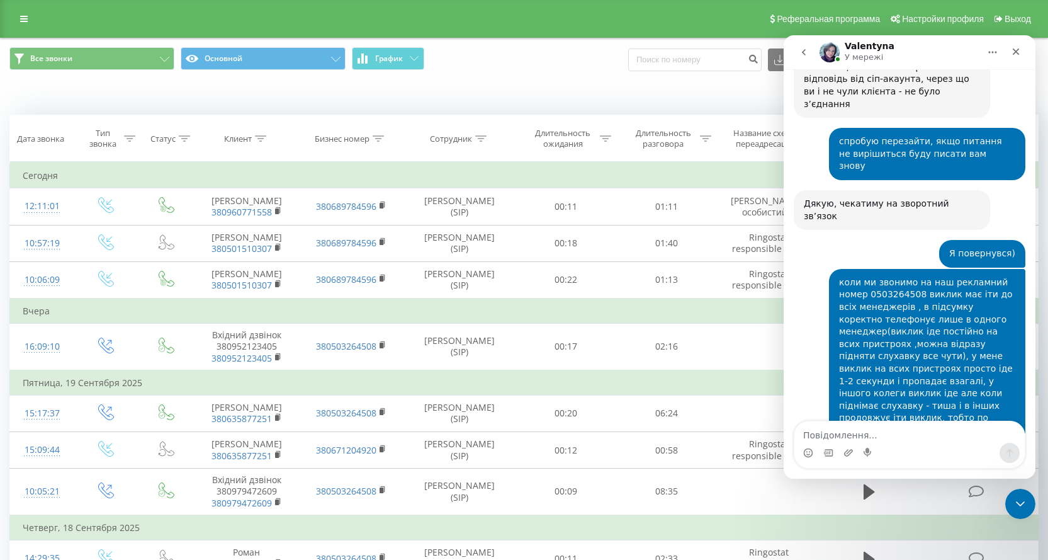
scroll to position [1475, 0]
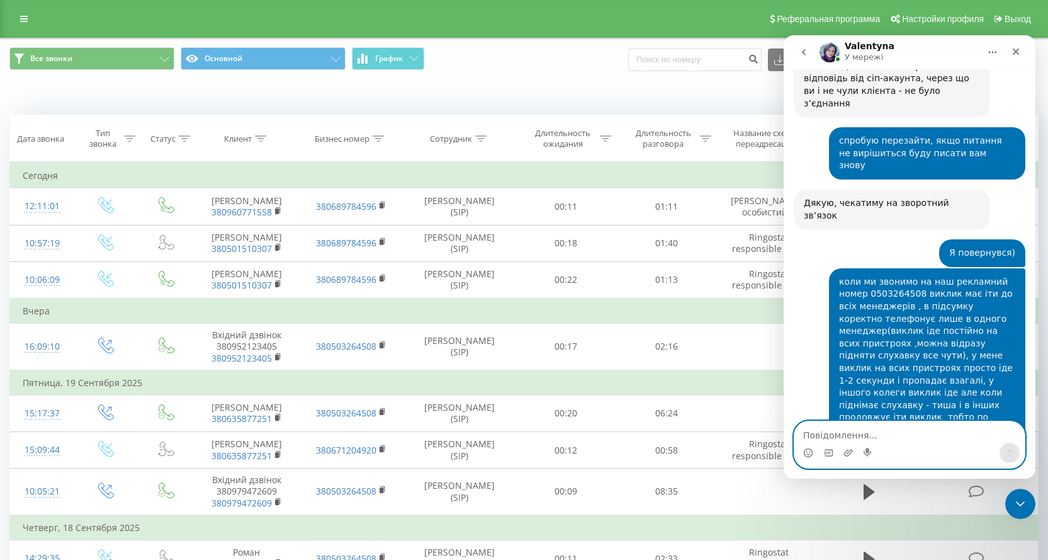
click at [835, 436] on textarea "Повідомлення..." at bounding box center [909, 431] width 230 height 21
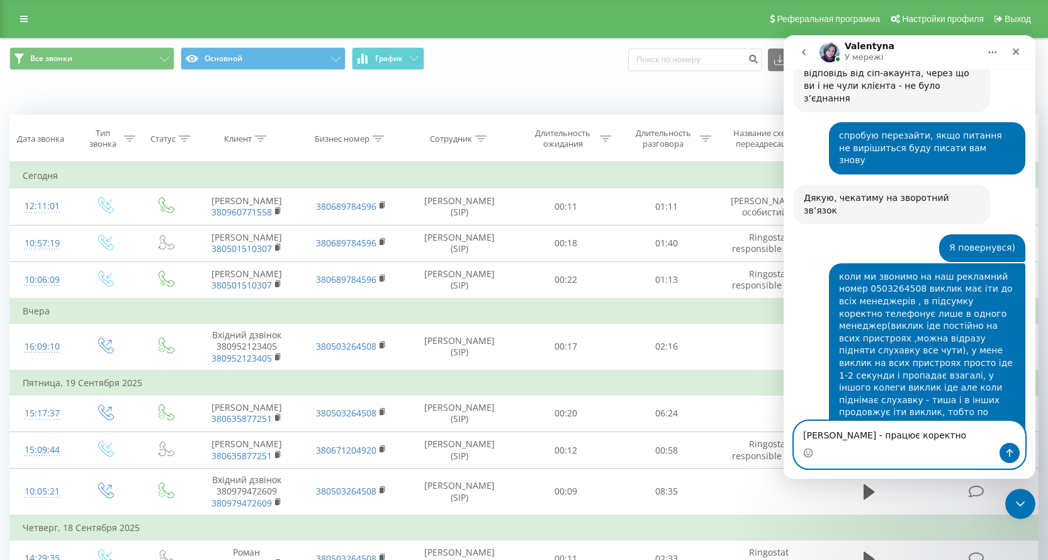
scroll to position [1493, 0]
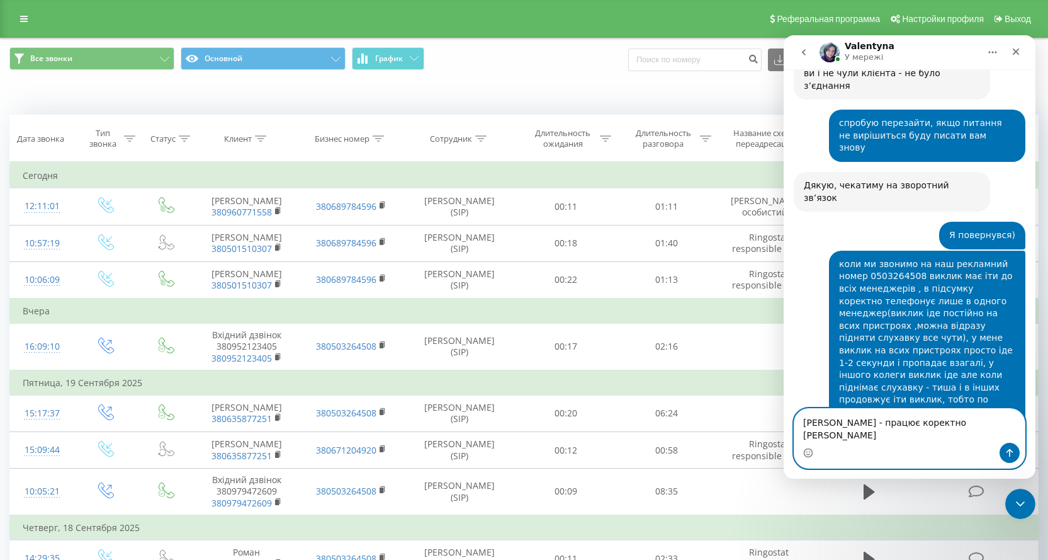
drag, startPoint x: 849, startPoint y: 421, endPoint x: 1565, endPoint y: 456, distance: 716.5
click at [784, 420] on html "Valentyna У мережі Ringostat щодня допомагає бізнесу ефективніше керувати рекла…" at bounding box center [910, 256] width 252 height 443
drag, startPoint x: 826, startPoint y: 435, endPoint x: 789, endPoint y: 439, distance: 37.4
click at [793, 440] on div "Іван Ісаєв - працює коректно Sasha Іван Ісаєв - працює коректно Sasha" at bounding box center [910, 438] width 252 height 60
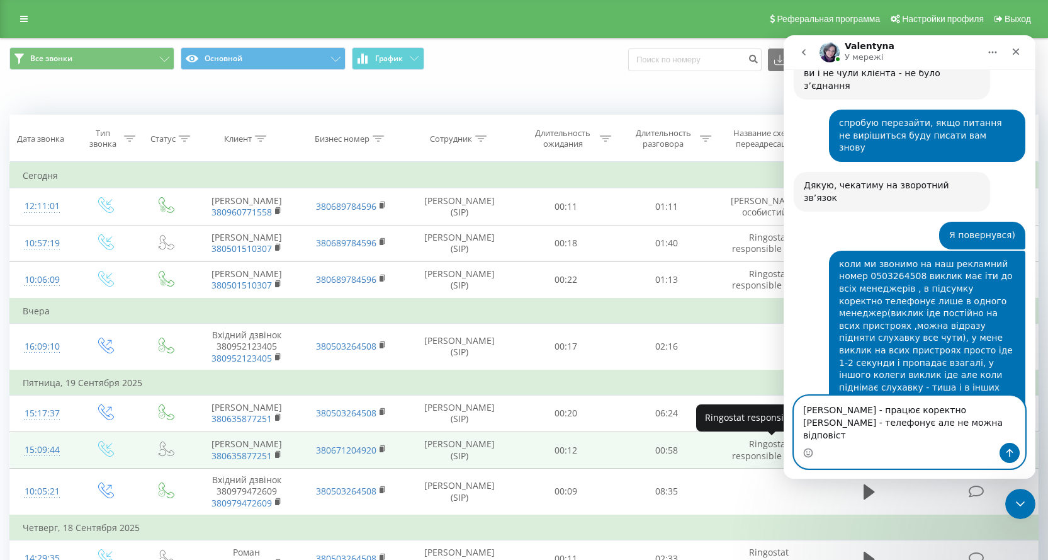
scroll to position [1506, 0]
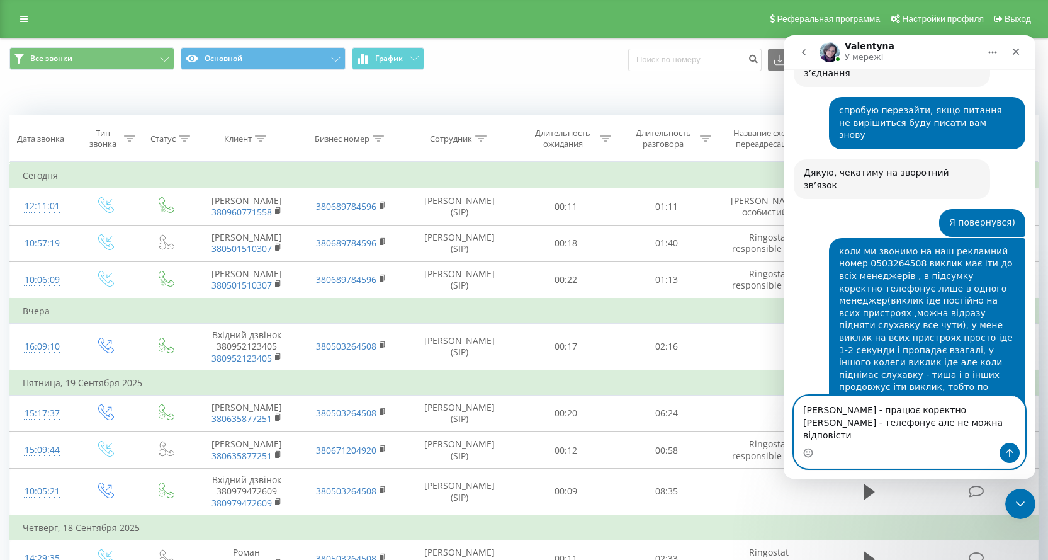
click at [849, 438] on textarea "Іван Ісаєв - працює коректно Олександр Черпак - телефонує але не можна відповіс…" at bounding box center [909, 419] width 230 height 47
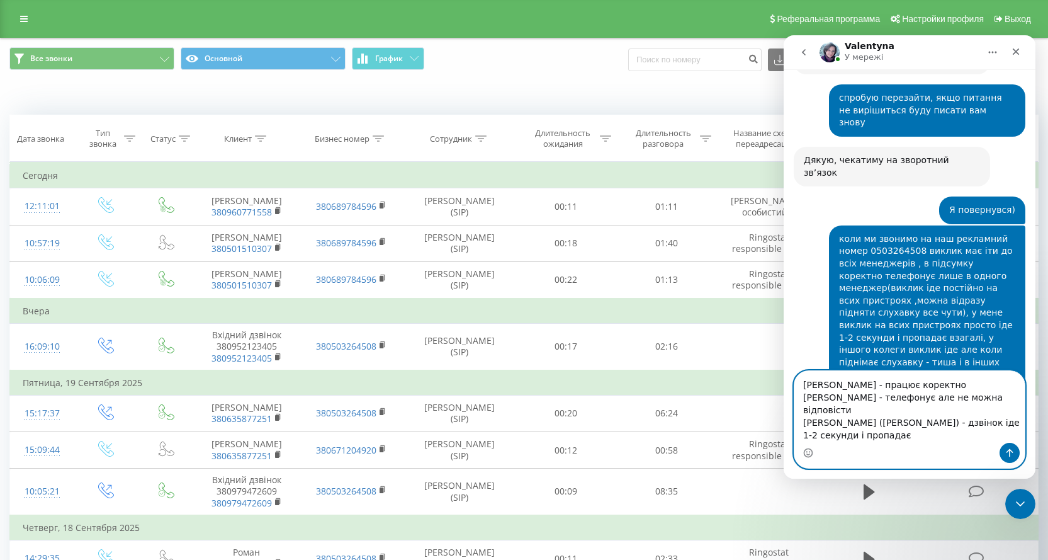
type textarea "Іван Ісаєв - працює коректно Олександр Черпак - телефонує але не можна відповіс…"
click at [1010, 454] on icon "Надіслати повідомлення…" at bounding box center [1010, 453] width 7 height 8
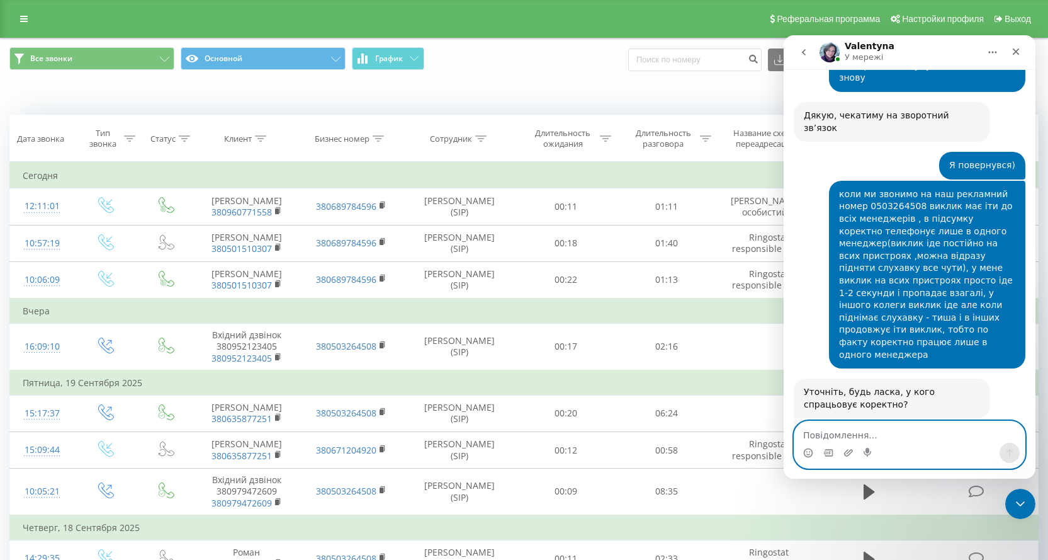
scroll to position [1567, 0]
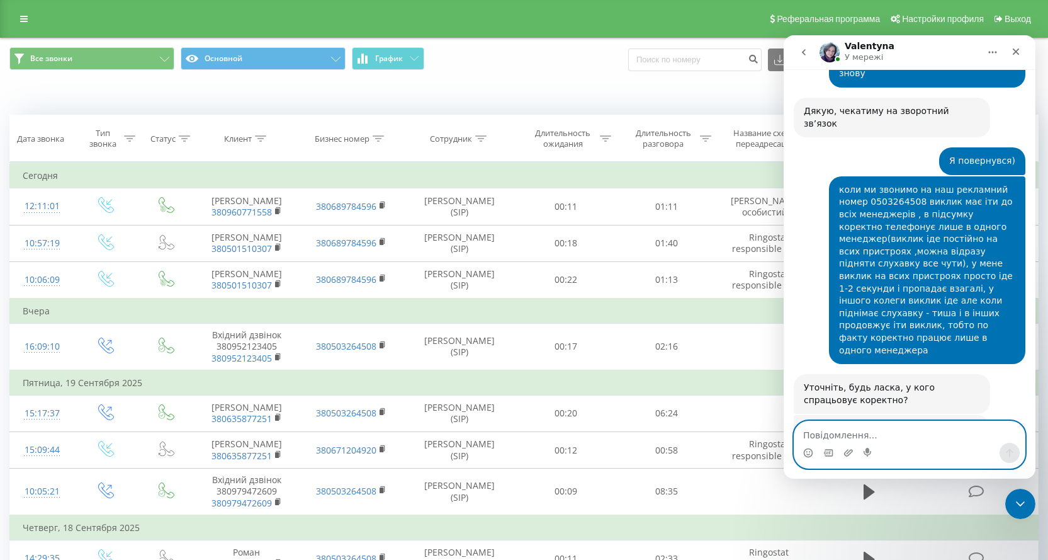
click at [944, 439] on textarea "Повідомлення..." at bounding box center [909, 431] width 230 height 21
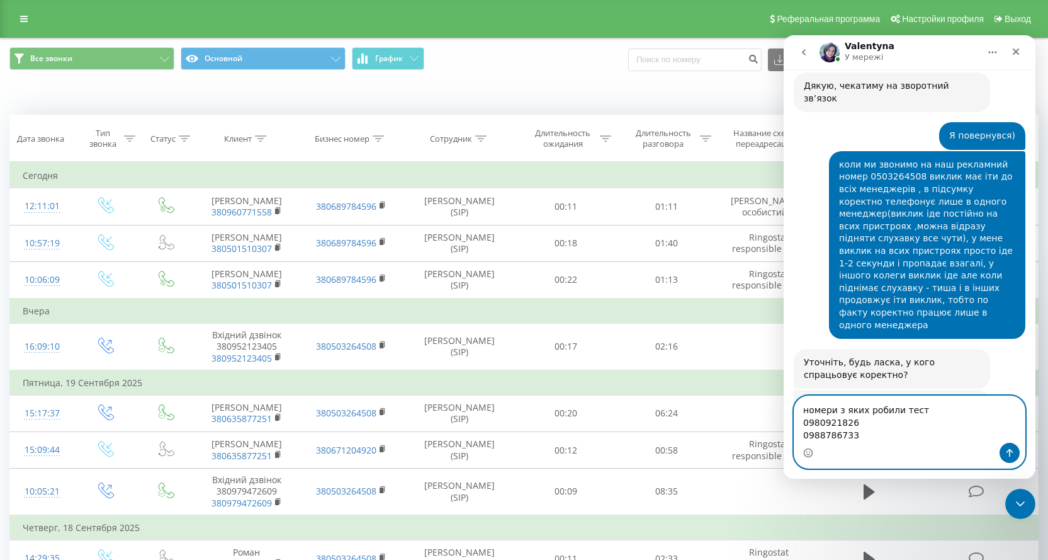
scroll to position [1605, 0]
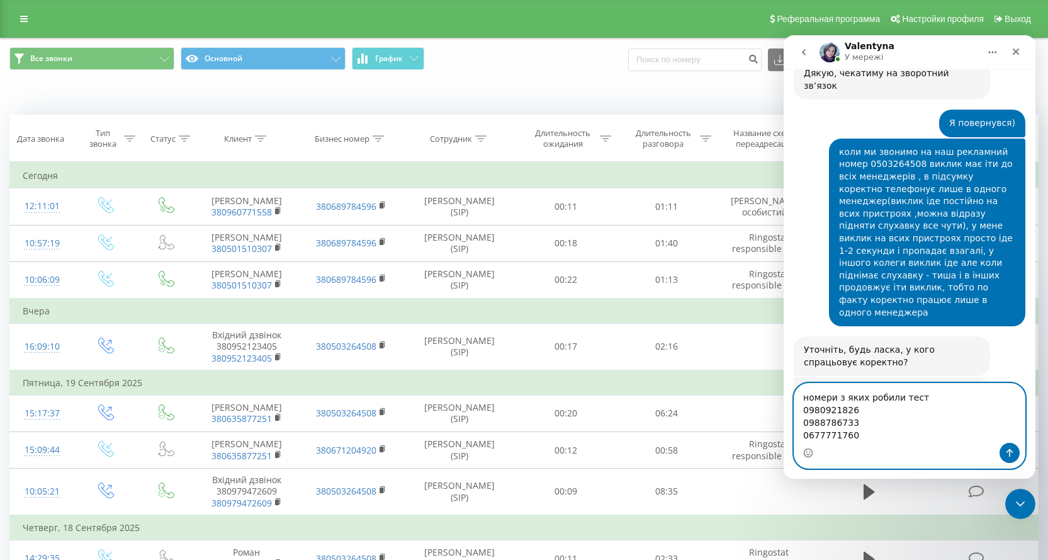
click at [926, 403] on textarea "номери з яких робили тест 0980921826 0988786733 0677771760" at bounding box center [909, 412] width 230 height 59
drag, startPoint x: 925, startPoint y: 402, endPoint x: 918, endPoint y: 398, distance: 7.9
click at [922, 400] on textarea "номери з яких робили тест 0980921826 0988786733 0677771760" at bounding box center [909, 412] width 230 height 59
type textarea "номери з яких робили тест щойно 0980921826 0988786733 0677771760"
click at [1009, 448] on icon "Надіслати повідомлення…" at bounding box center [1010, 453] width 10 height 10
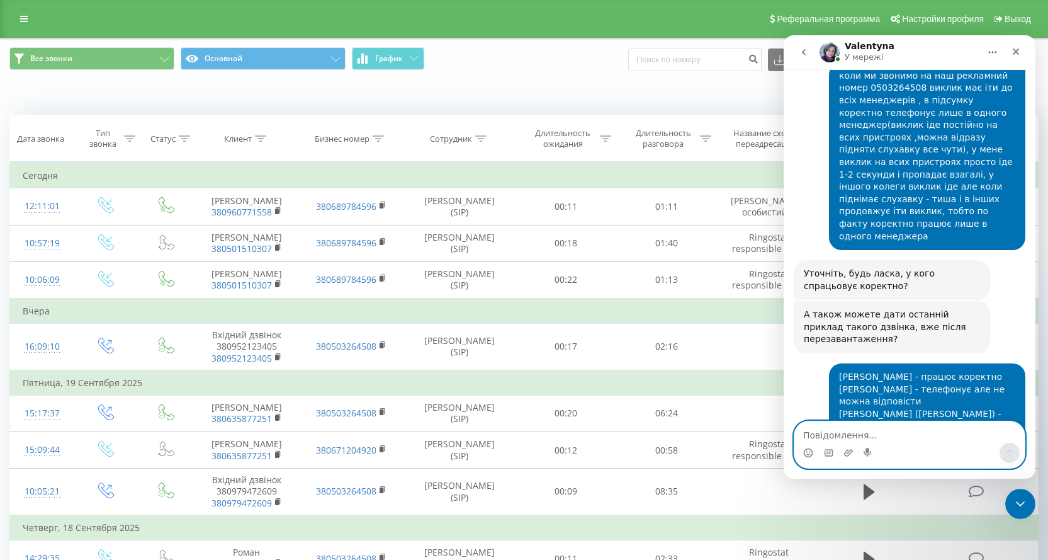
scroll to position [1695, 0]
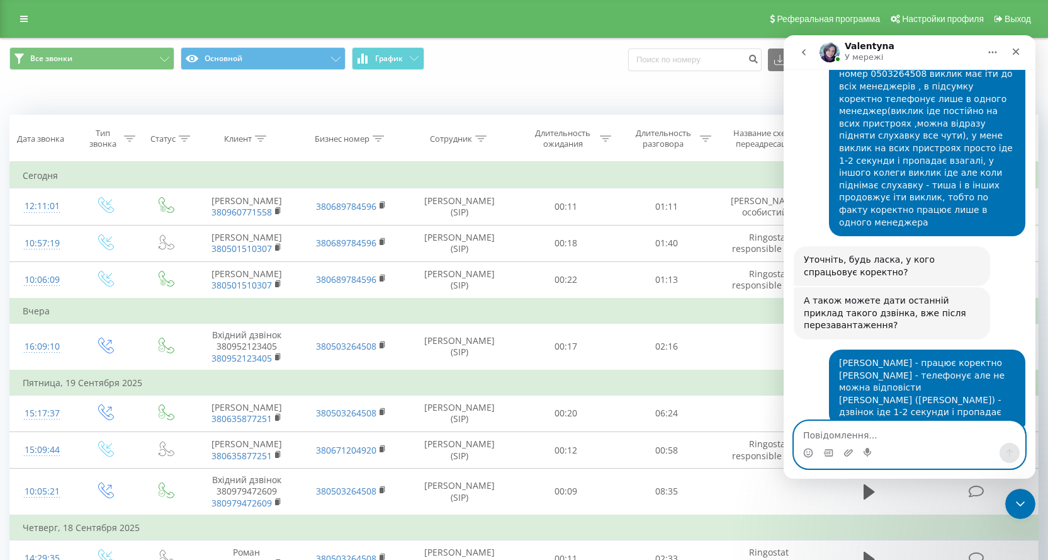
click at [908, 440] on textarea "Повідомлення..." at bounding box center [909, 431] width 230 height 21
click at [908, 440] on textarea "дякую, очікую" at bounding box center [909, 431] width 230 height 21
click at [901, 440] on textarea "дякую, очікую" at bounding box center [909, 431] width 230 height 21
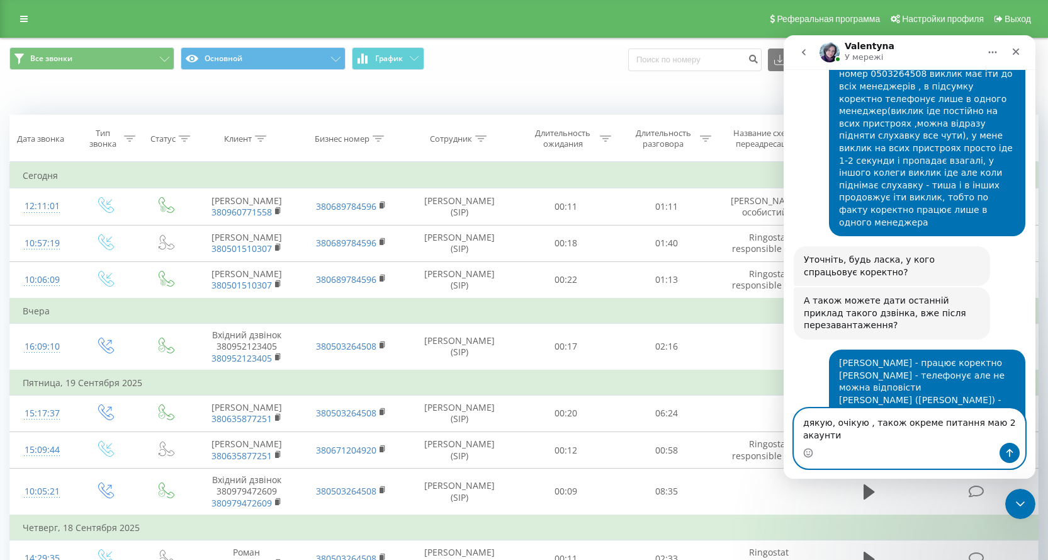
scroll to position [1708, 0]
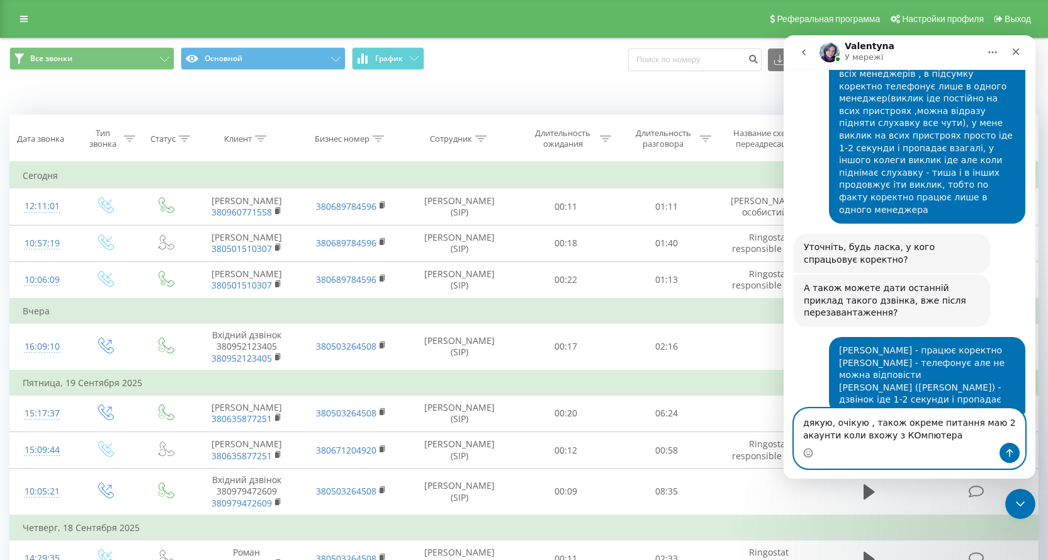
click at [813, 433] on textarea "дякую, очікую , також окреме питання маю 2 акаунти коли вхожу з КОмпютера" at bounding box center [909, 426] width 230 height 34
click at [910, 435] on textarea "дякую, очікую , також окреме питання маю 2 аккаунти коли вхожу з КОмпютера" at bounding box center [909, 426] width 230 height 34
click at [949, 435] on textarea "дякую, очікую , також окреме питання маю 2 аккаунти коли вхожу з Компютера" at bounding box center [909, 426] width 230 height 34
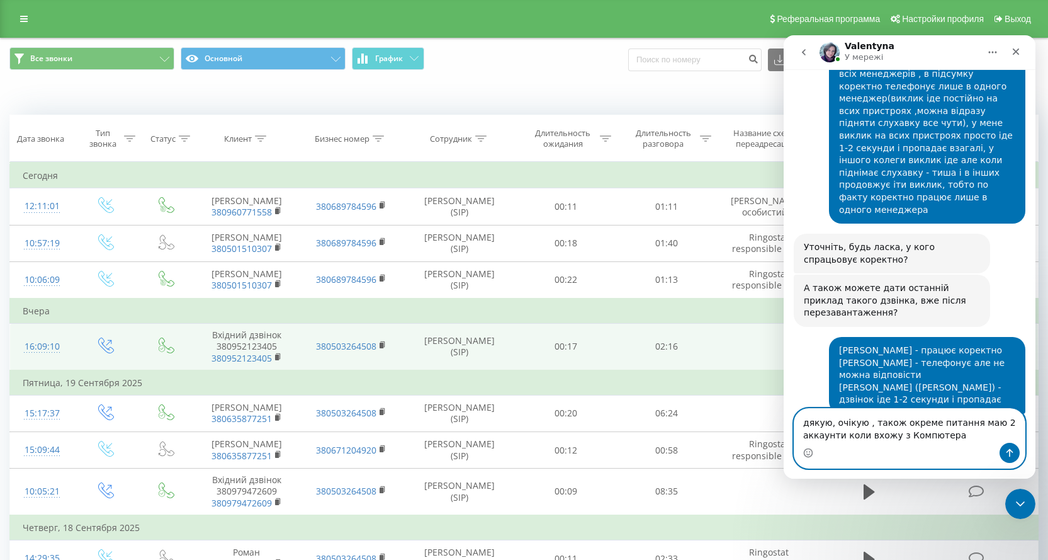
type textarea "дякую, очікую , також окреме питання маю 2 аккаунти коли вхожу з Компютера"
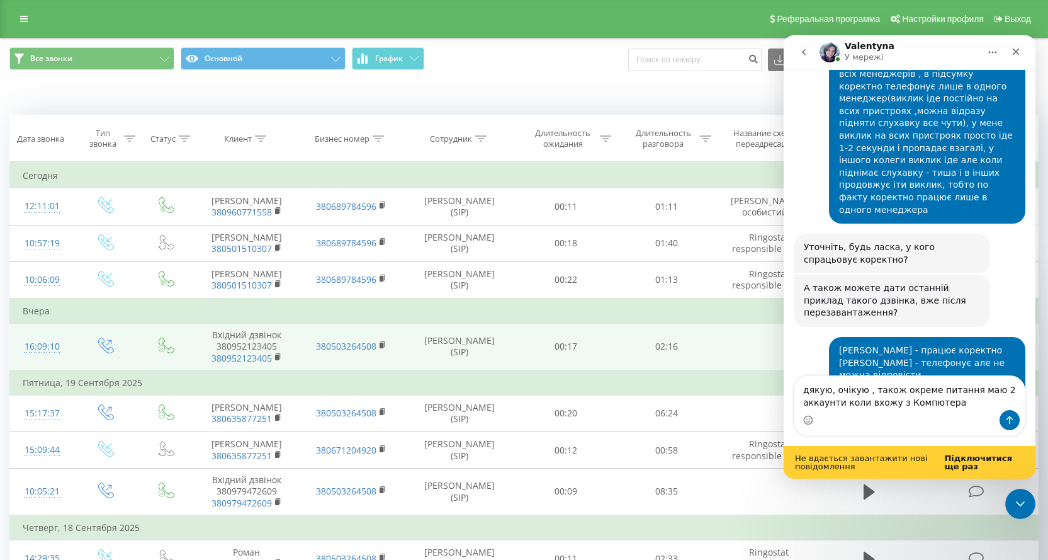
scroll to position [1740, 0]
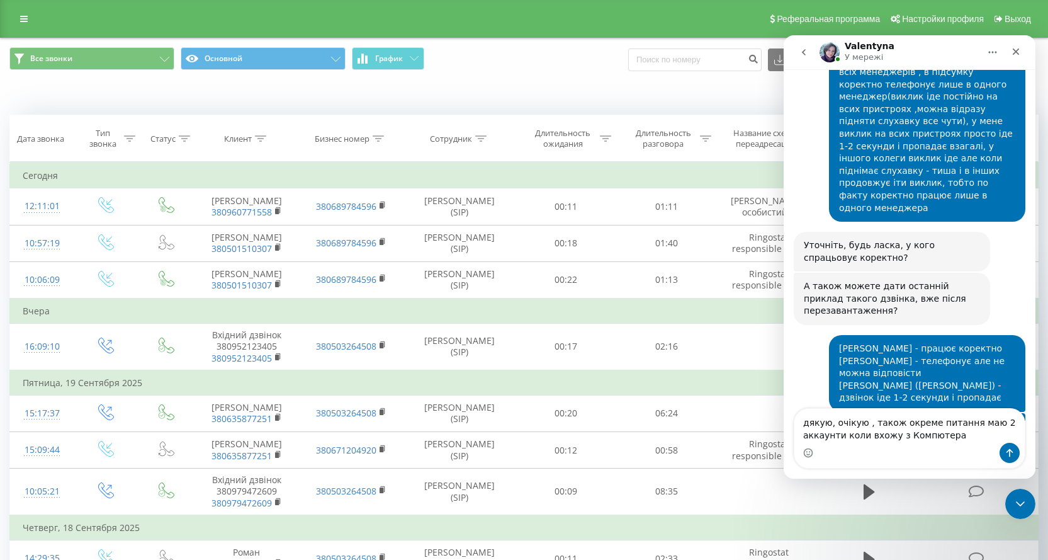
click at [956, 463] on div "дякую, очікую , також окреме питання маю 2 аккаунти коли вхожу з Компютера дяку…" at bounding box center [910, 443] width 252 height 71
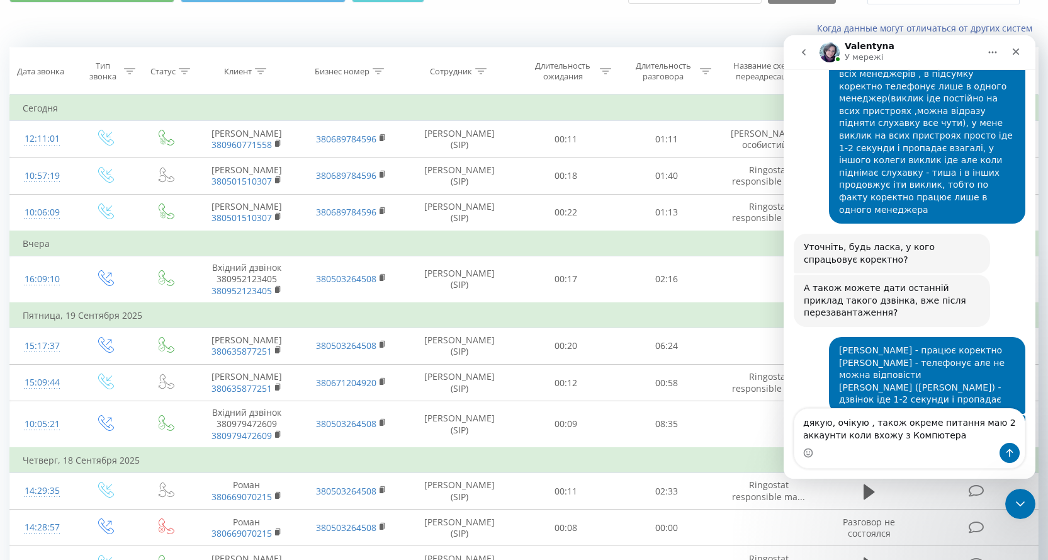
scroll to position [126, 0]
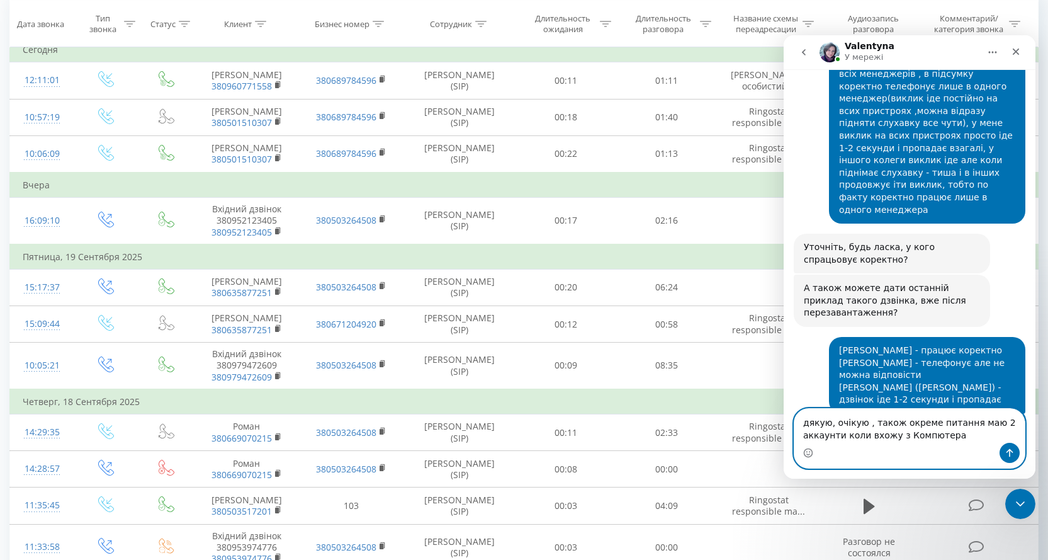
click at [958, 435] on textarea "дякую, очікую , також окреме питання маю 2 аккаунти коли вхожу з Компютера" at bounding box center [909, 426] width 230 height 34
click at [1007, 456] on icon "Надіслати повідомлення…" at bounding box center [1010, 453] width 10 height 10
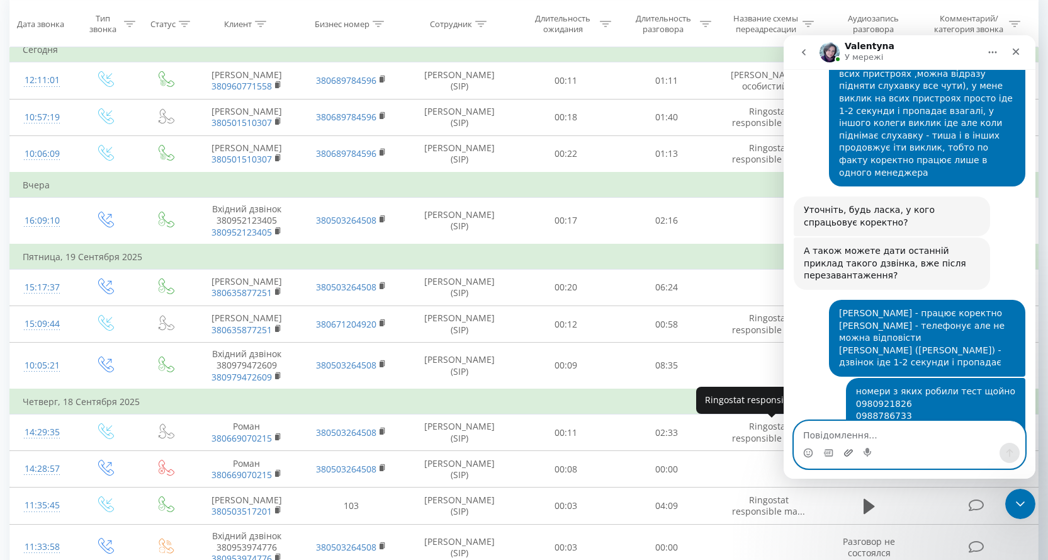
click at [849, 451] on icon "Завантажити вкладений файл" at bounding box center [848, 452] width 9 height 7
click at [843, 429] on textarea "Повідомлення..." at bounding box center [909, 431] width 230 height 21
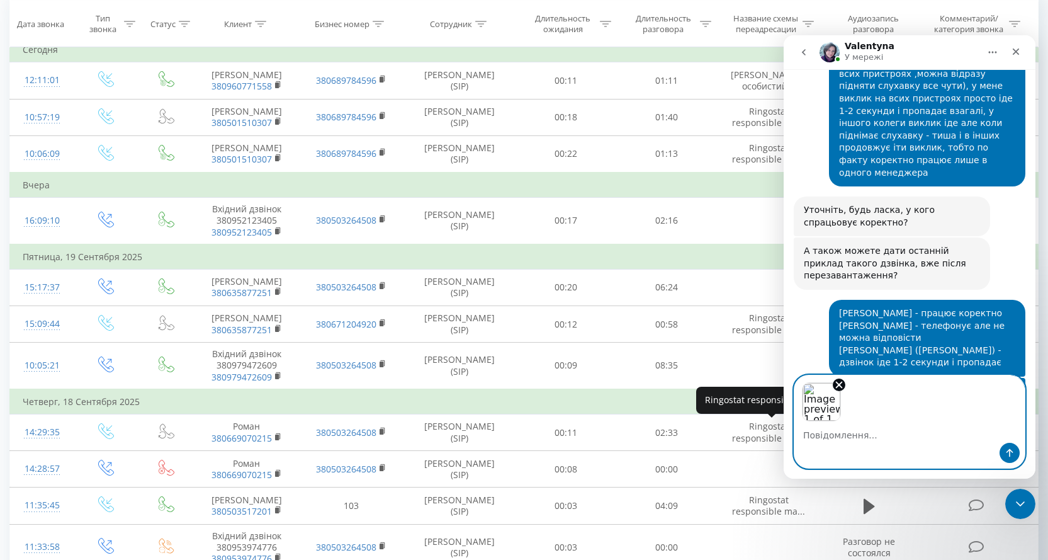
scroll to position [1791, 0]
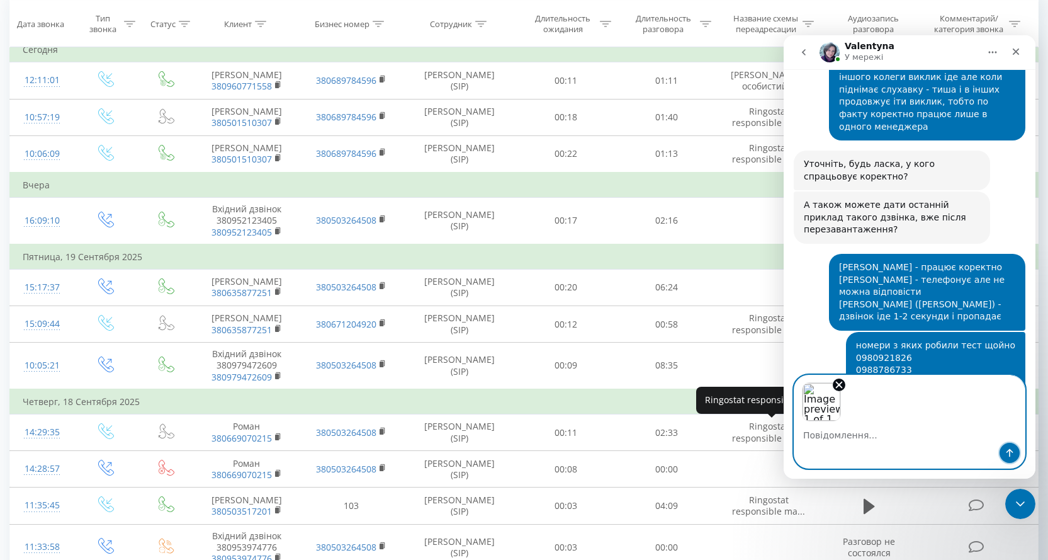
click at [1009, 455] on icon "Надіслати повідомлення…" at bounding box center [1010, 453] width 10 height 10
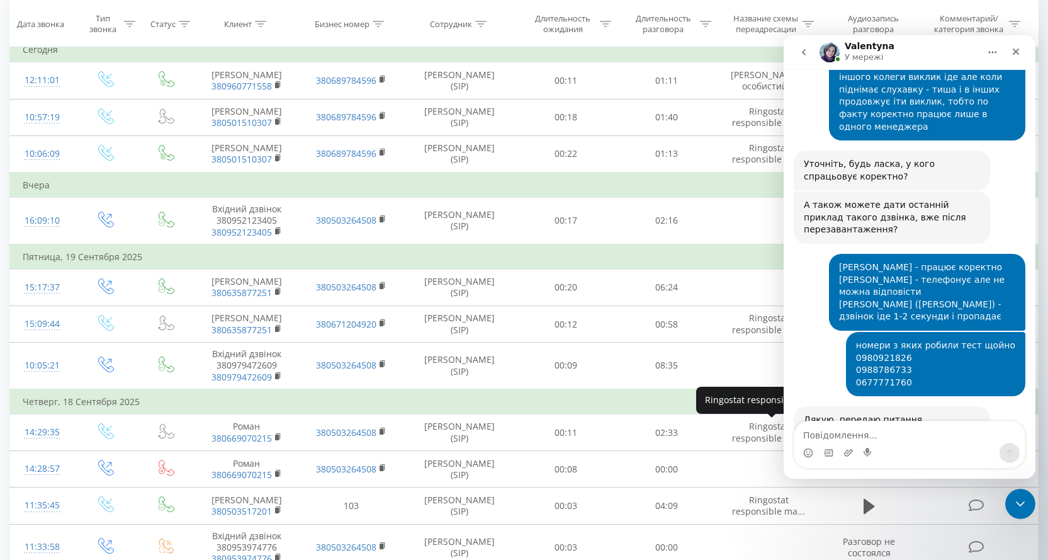
scroll to position [1829, 0]
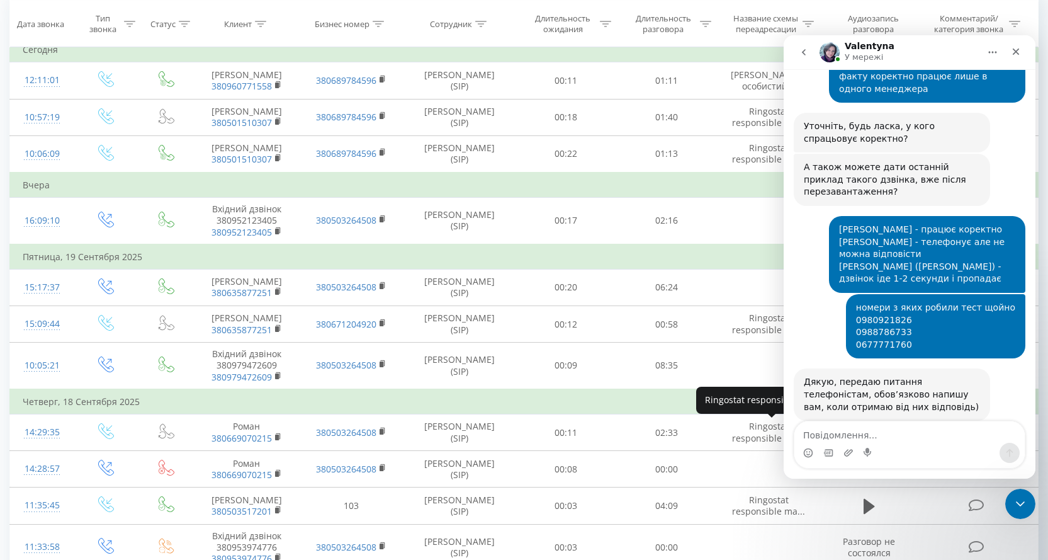
click at [887, 439] on textarea "Повідомлення..." at bounding box center [909, 431] width 230 height 21
type textarea "p"
type textarea "z"
type textarea "p"
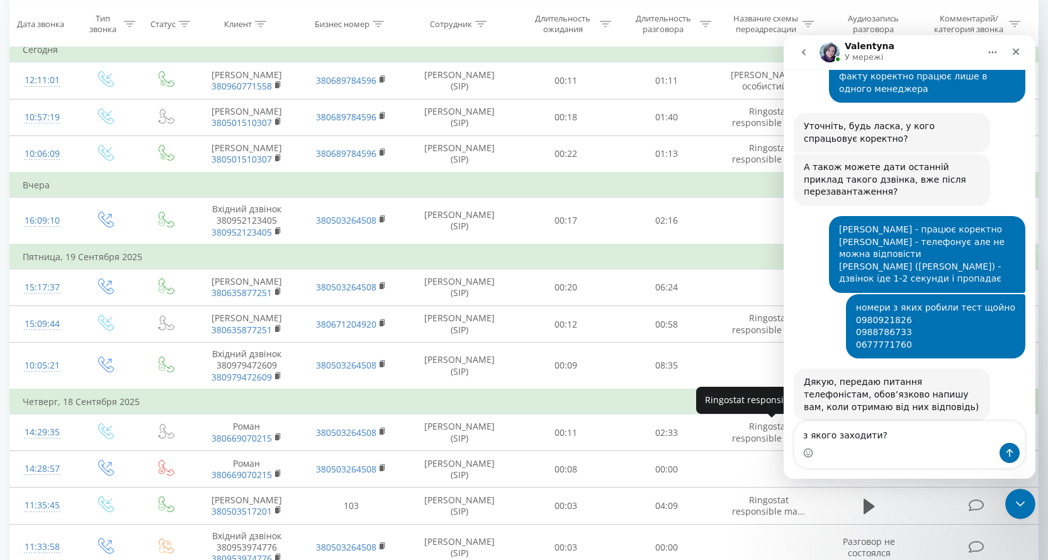
type textarea "з якого заходити?"
click at [1010, 458] on button "Надіслати повідомлення…" at bounding box center [1010, 453] width 20 height 20
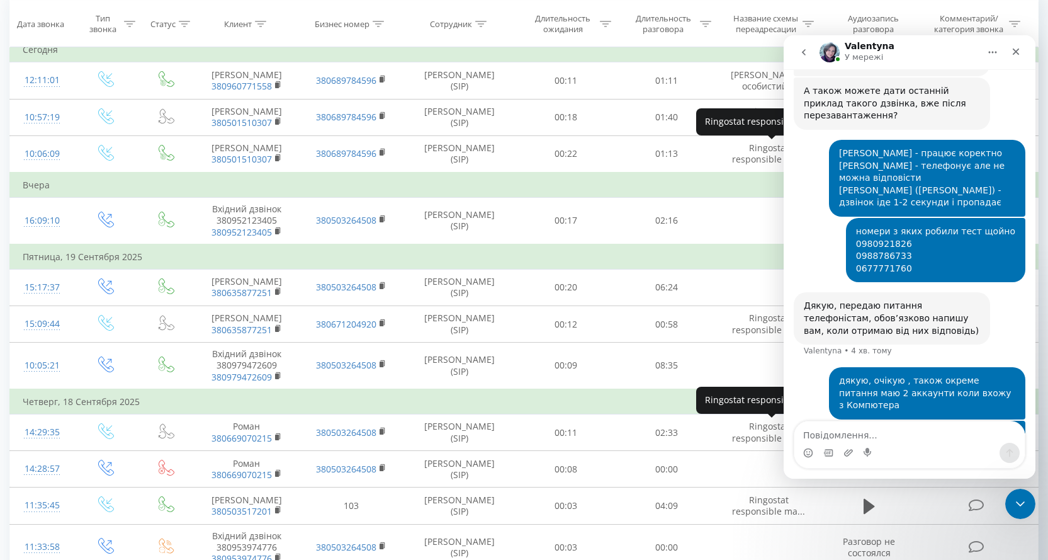
scroll to position [1905, 0]
click at [965, 427] on img "Олег каже…" at bounding box center [931, 460] width 169 height 67
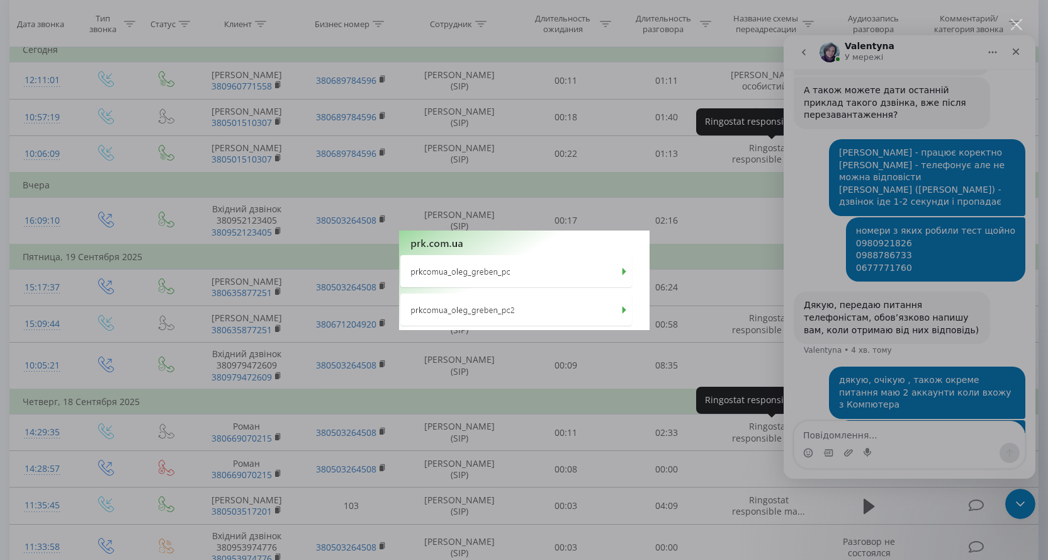
click at [826, 319] on div "Месенджер Intercom" at bounding box center [524, 280] width 1048 height 560
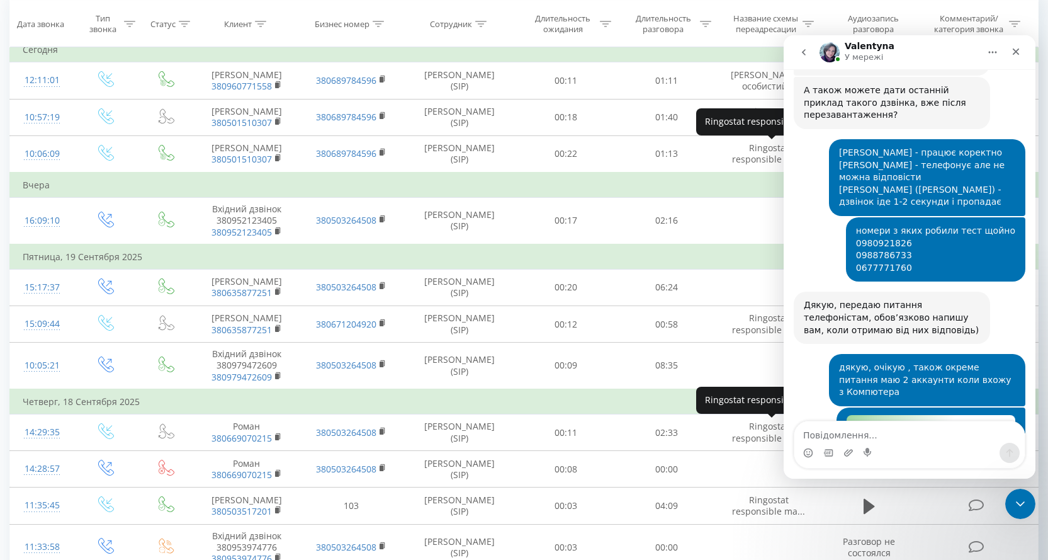
scroll to position [1968, 0]
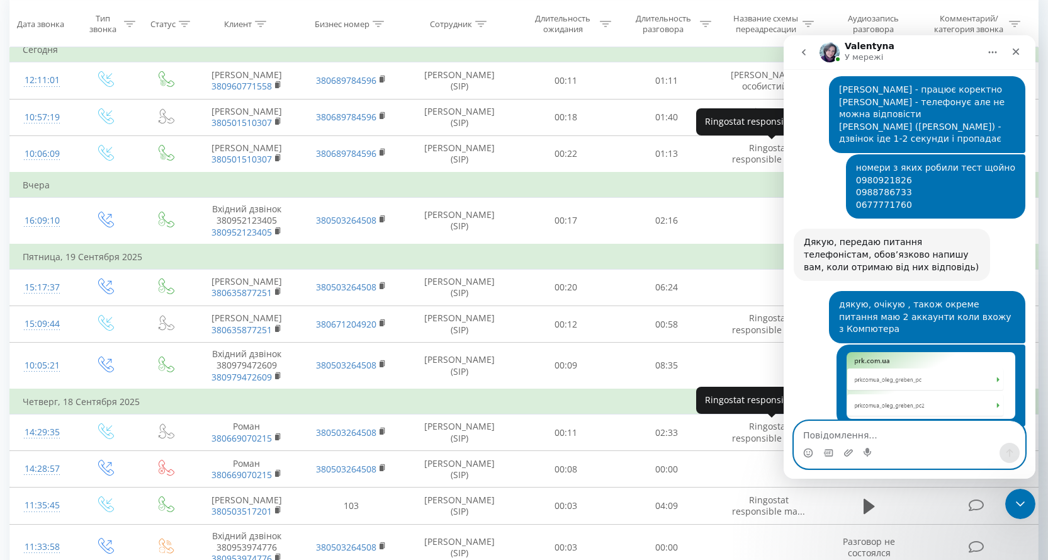
click at [862, 436] on textarea "Повідомлення..." at bounding box center [909, 431] width 230 height 21
type textarea "ок, тоді очікую від вас зворотній зв'язок!"
click at [1008, 451] on icon "Надіслати повідомлення…" at bounding box center [1010, 453] width 7 height 8
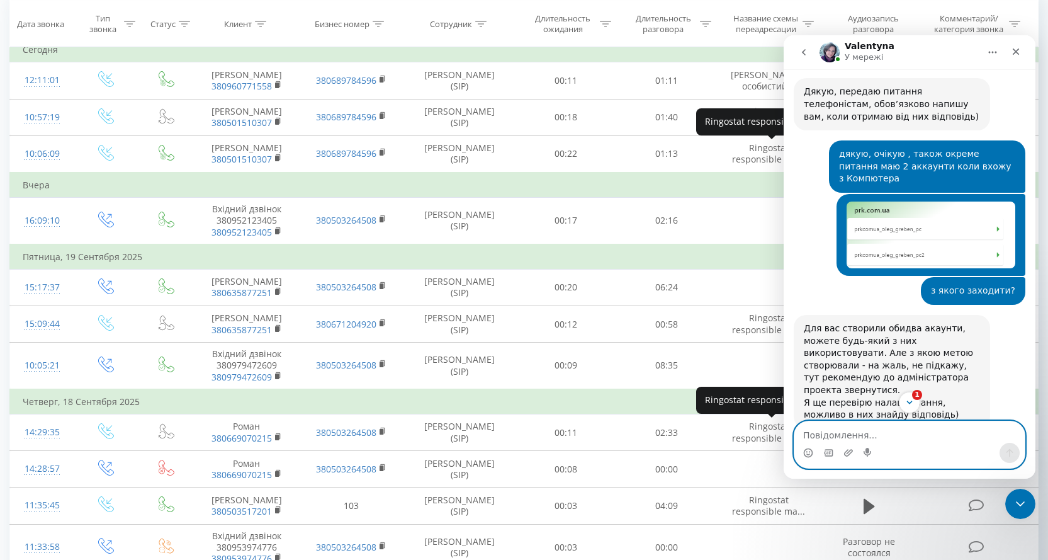
scroll to position [2120, 0]
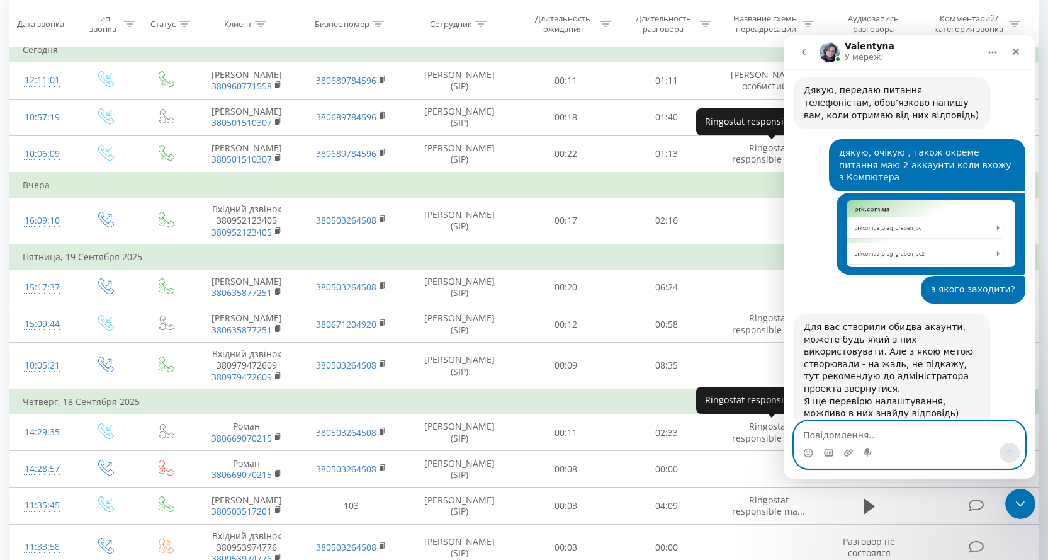
click at [888, 434] on textarea "Повідомлення..." at bounding box center [909, 431] width 230 height 21
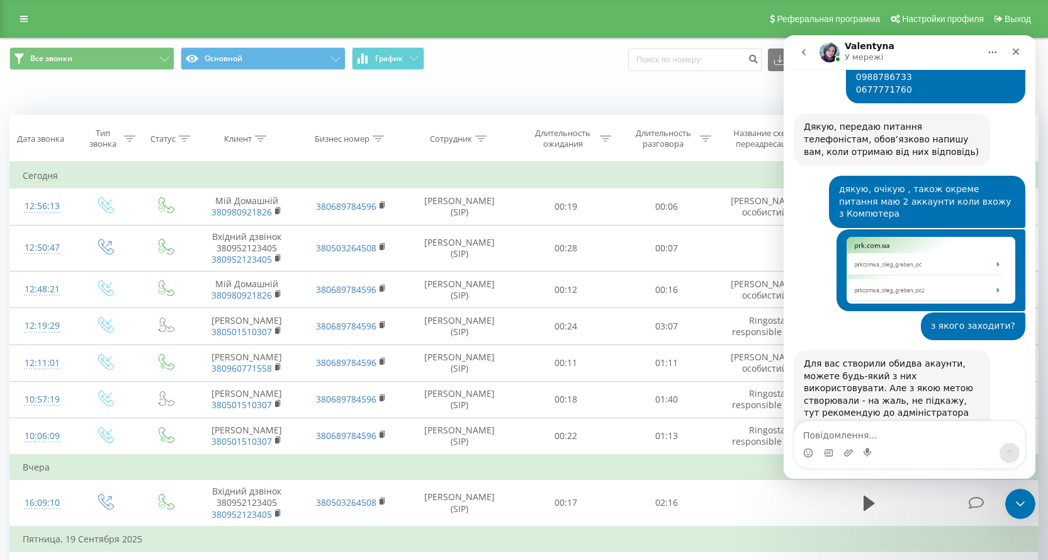
scroll to position [2099, 0]
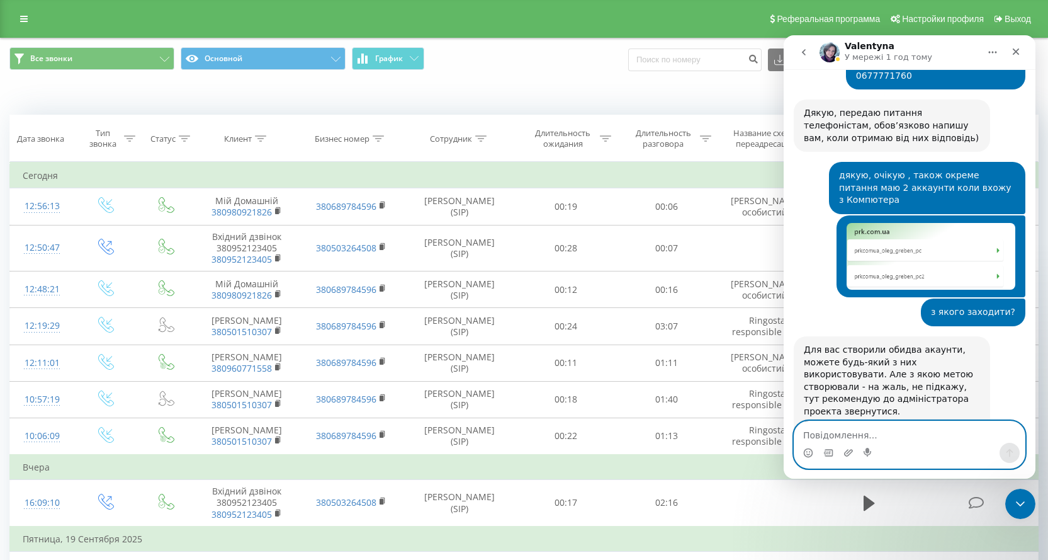
click at [876, 436] on textarea "Повідомлення..." at bounding box center [909, 431] width 230 height 21
drag, startPoint x: 860, startPoint y: 436, endPoint x: 854, endPoint y: 441, distance: 8.1
click at [859, 437] on textarea "Повідомлення..." at bounding box center [909, 431] width 230 height 21
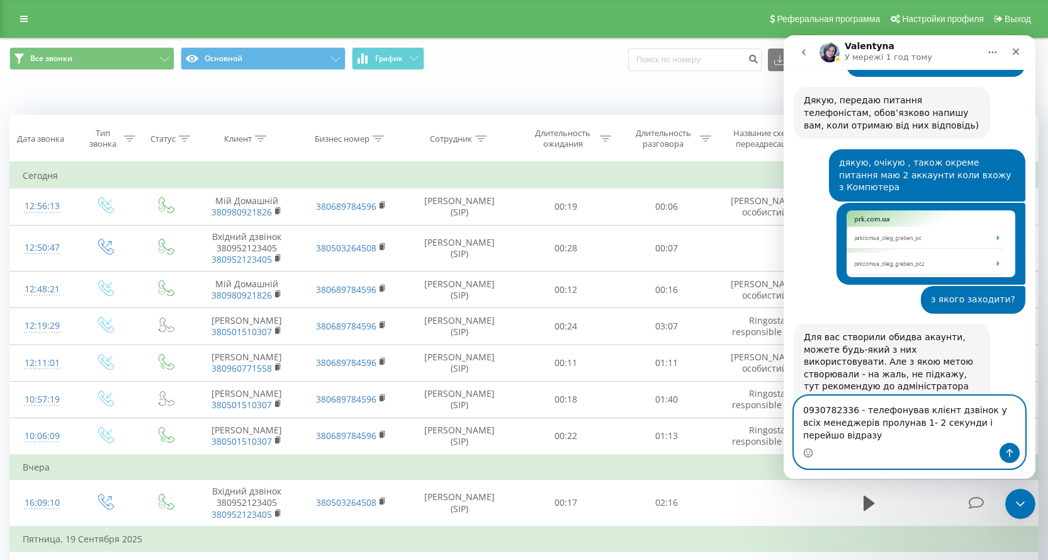
scroll to position [2124, 0]
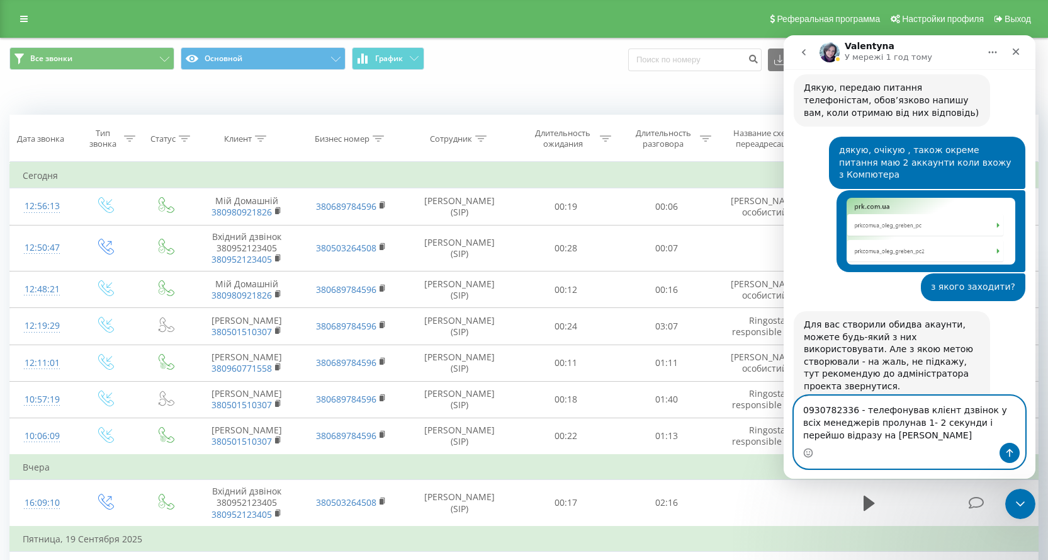
click at [885, 430] on textarea "0930782336 - телефонував клієнт дзвінок у всіх менеджерів пролунав 1- 2 секунди…" at bounding box center [909, 419] width 230 height 47
click at [801, 414] on textarea "0930782336 - телефонував клієнт дзвінок у всіх менеджерів пролунав 1- 2 секунди…" at bounding box center [909, 419] width 230 height 47
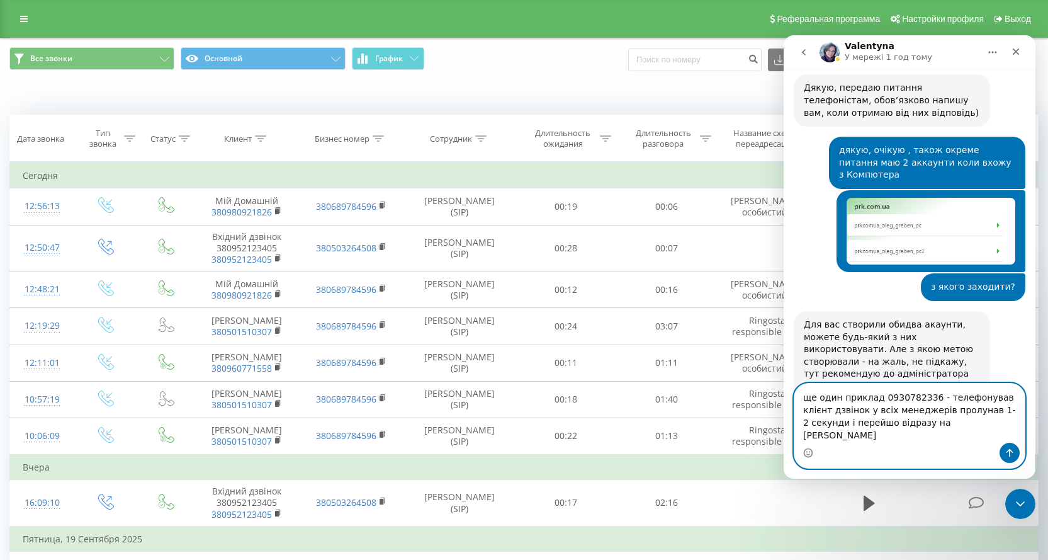
click at [1016, 410] on textarea "ще один приклад 0930782336 - телефонував клієнт дзвінок у всіх менеджерів пролу…" at bounding box center [909, 412] width 230 height 59
click at [952, 439] on textarea "ще один приклад 0930782336 - телефонував клієнт щойно, дзвінок у всіх менеджері…" at bounding box center [909, 412] width 230 height 59
type textarea "ще один приклад 0930782336 - телефонував клієнт щойно, дзвінок у всіх менеджері…"
click at [1013, 457] on icon "Надіслати повідомлення…" at bounding box center [1010, 453] width 10 height 10
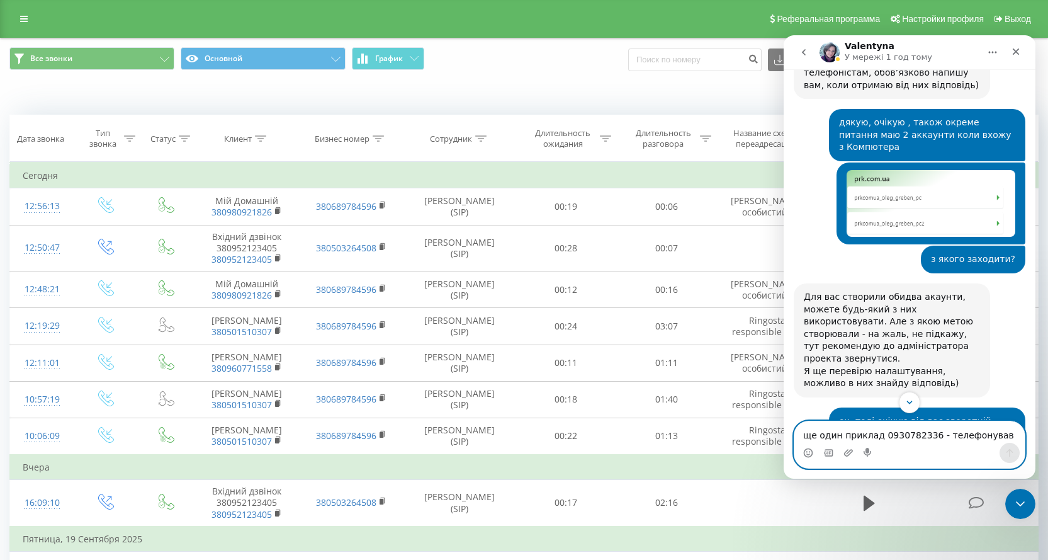
scroll to position [2174, 0]
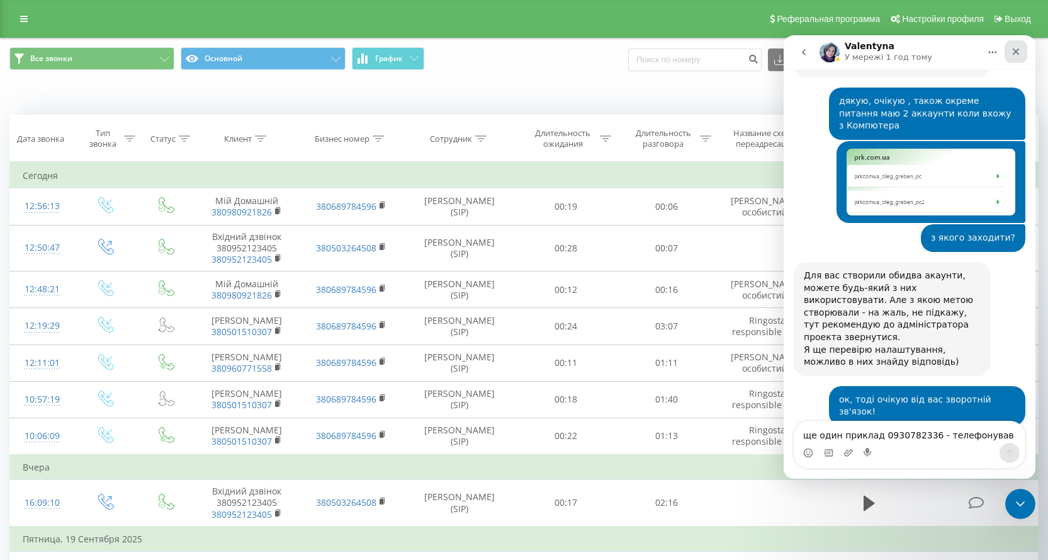
click at [1022, 53] on div "Закрити" at bounding box center [1016, 51] width 23 height 23
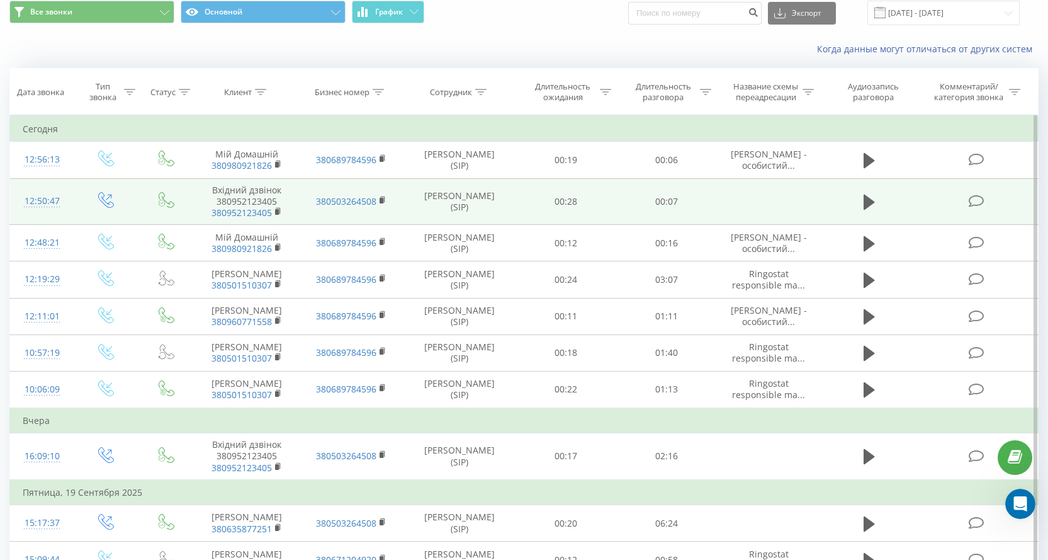
scroll to position [0, 0]
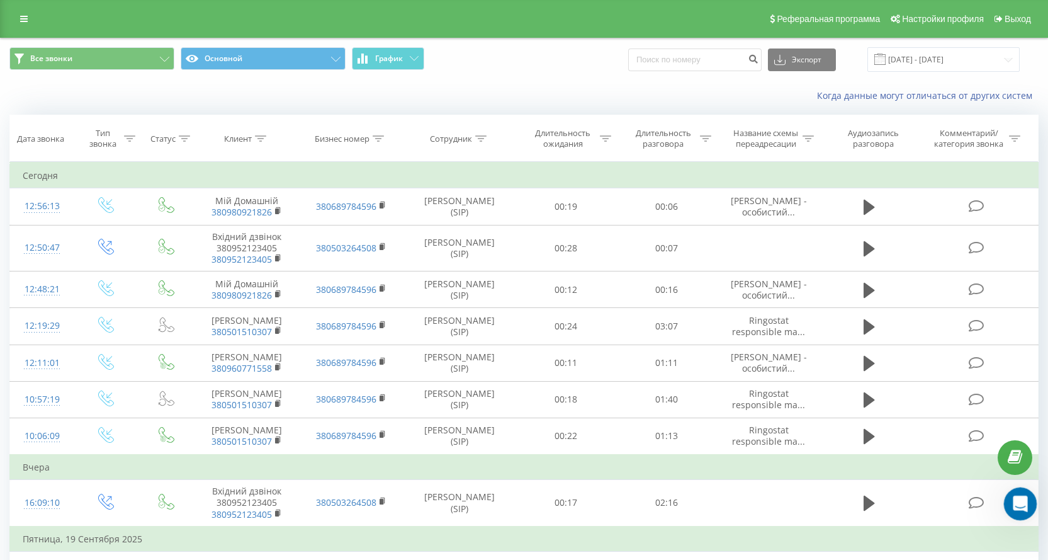
click at [1026, 509] on div "Відкрити програму для спілкування Intercom" at bounding box center [1019, 502] width 42 height 42
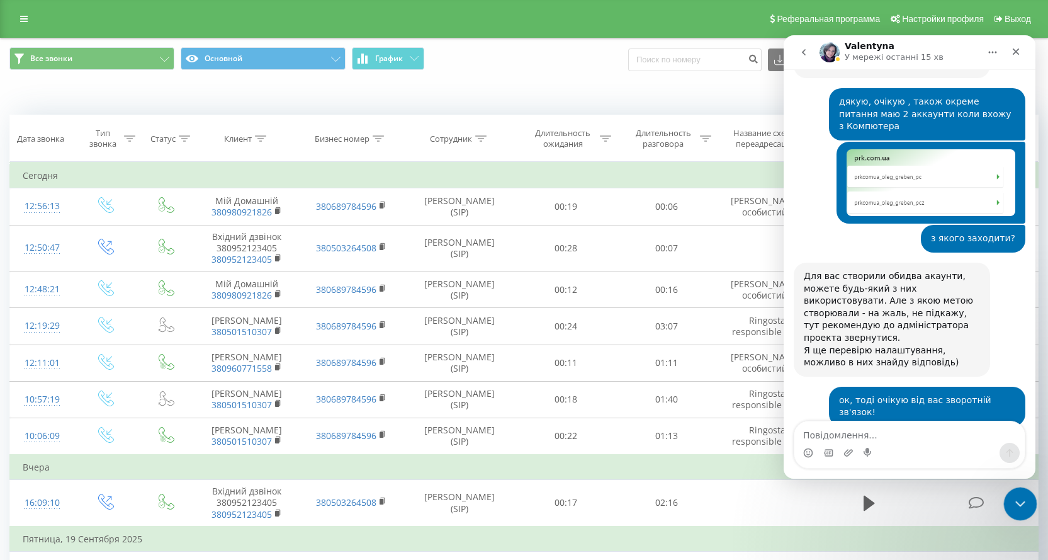
scroll to position [2174, 0]
click at [1024, 494] on icon "Закрити програму для спілкування Intercom" at bounding box center [1018, 501] width 15 height 15
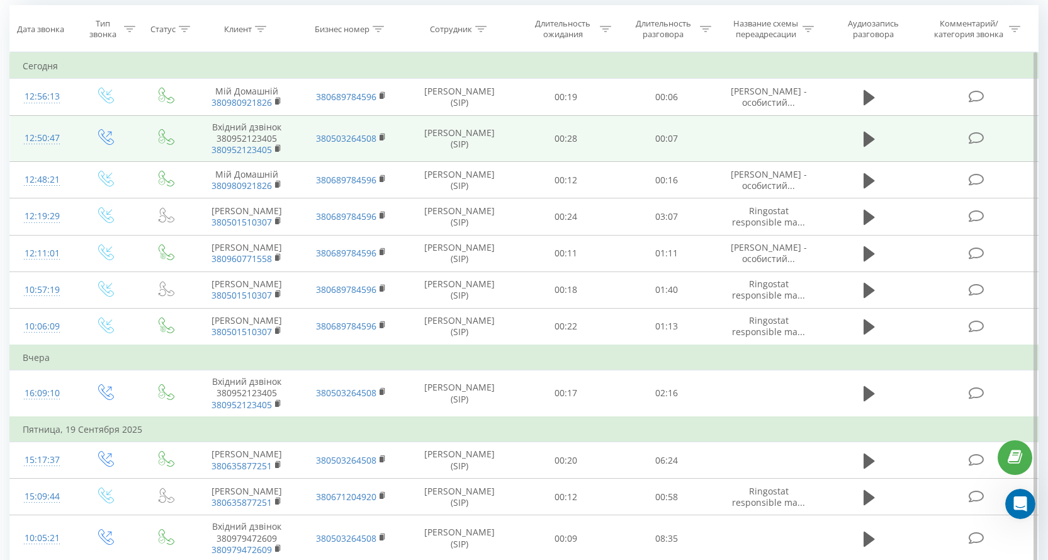
scroll to position [0, 0]
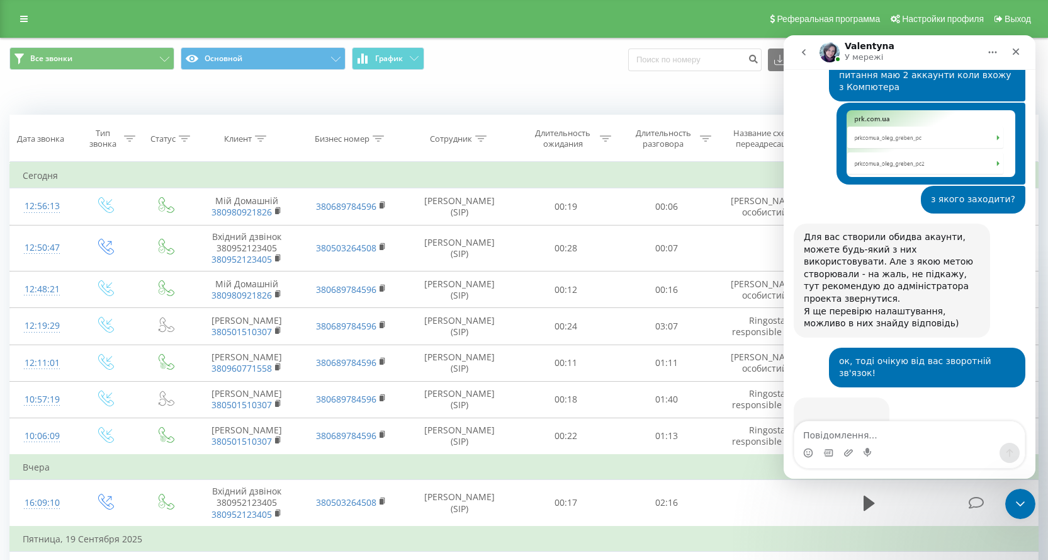
scroll to position [2232, 0]
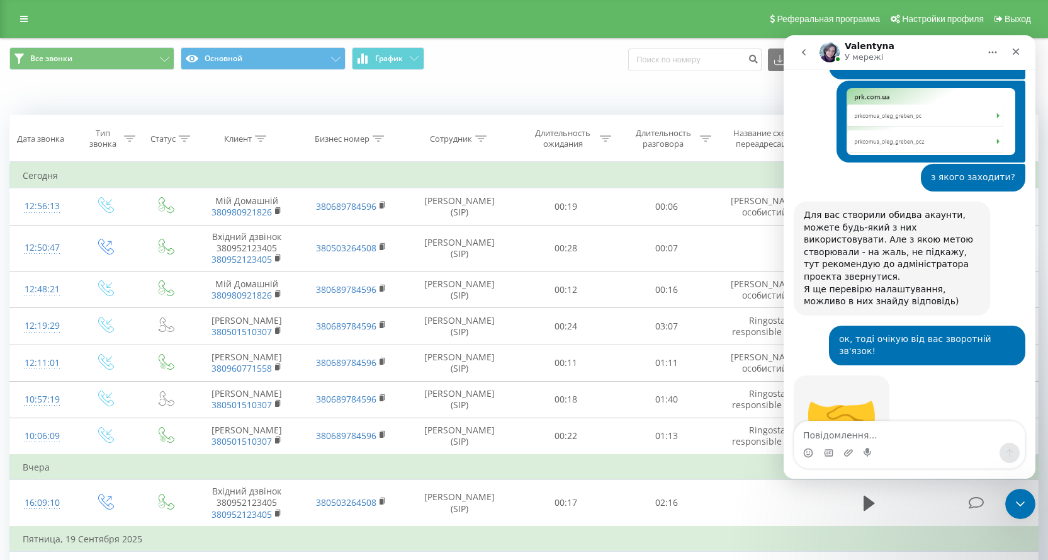
click at [799, 57] on icon "go back" at bounding box center [804, 52] width 10 height 10
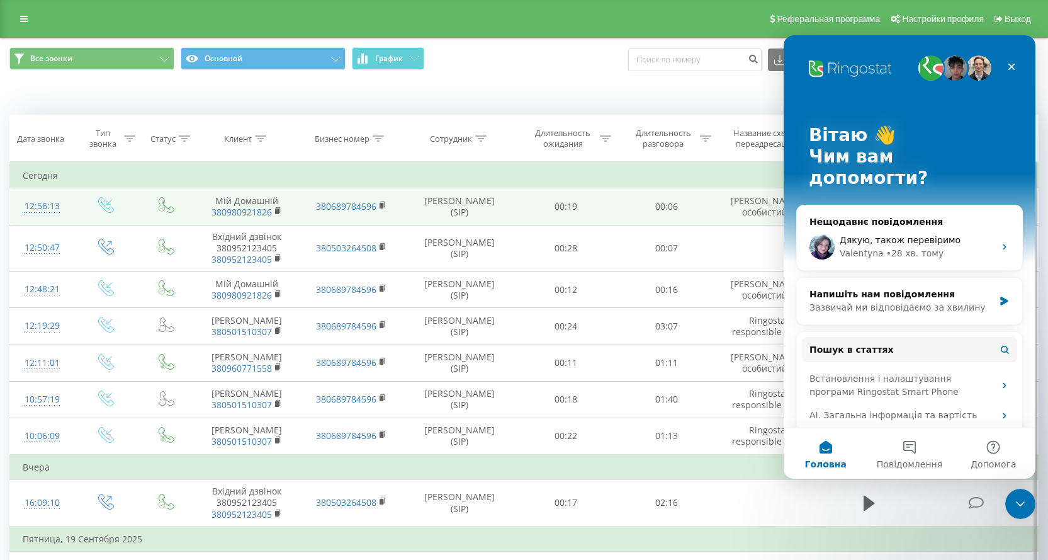
scroll to position [63, 0]
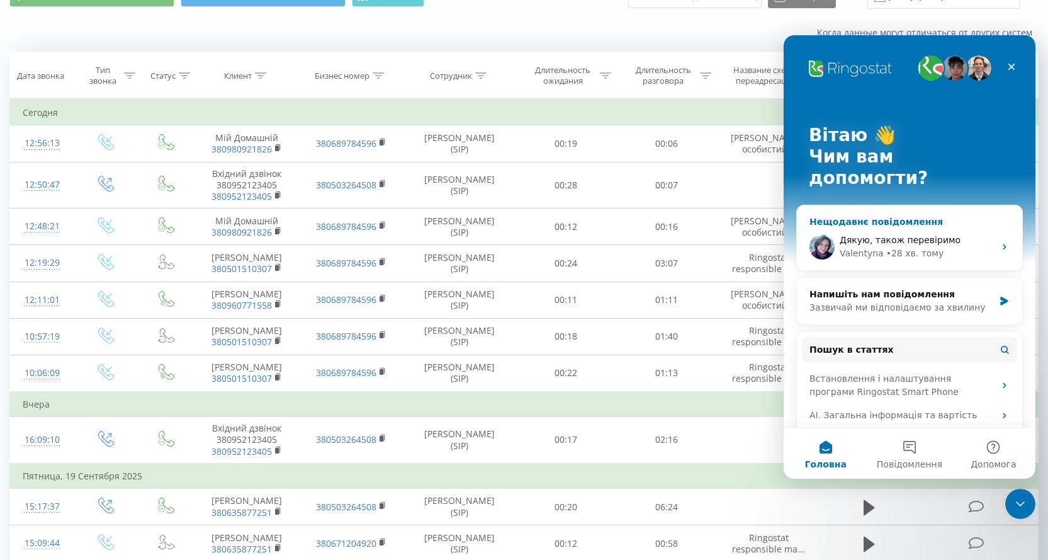
click at [980, 247] on div "[PERSON_NAME] • 28 хв. тому" at bounding box center [917, 253] width 155 height 13
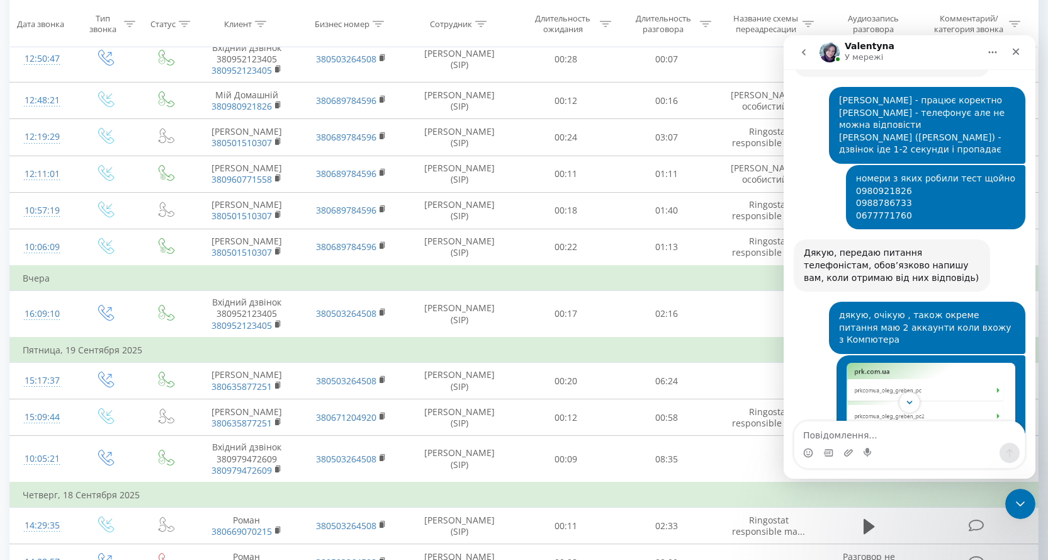
scroll to position [1897, 0]
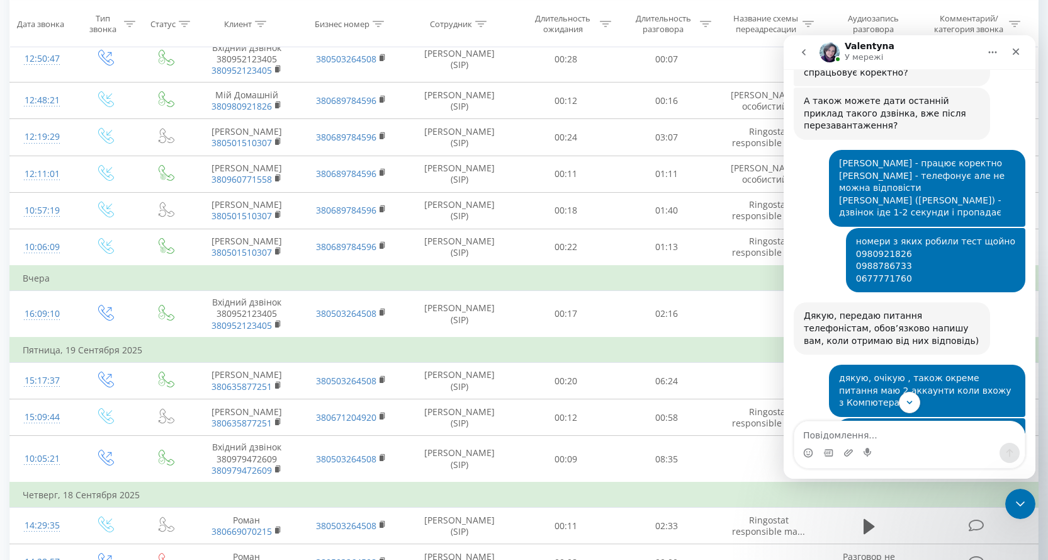
click at [803, 52] on icon "go back" at bounding box center [804, 52] width 4 height 6
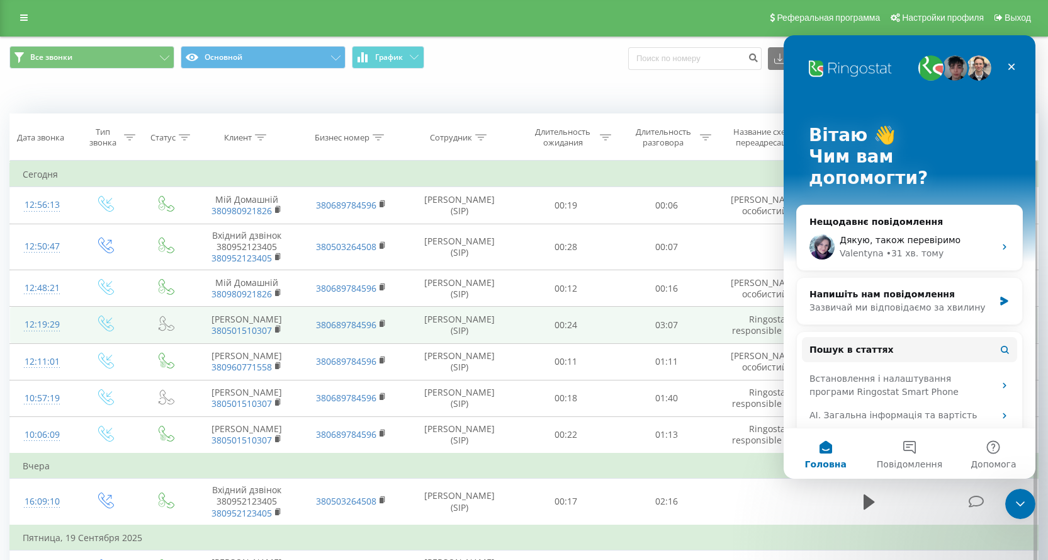
scroll to position [0, 0]
